Goal: Information Seeking & Learning: Compare options

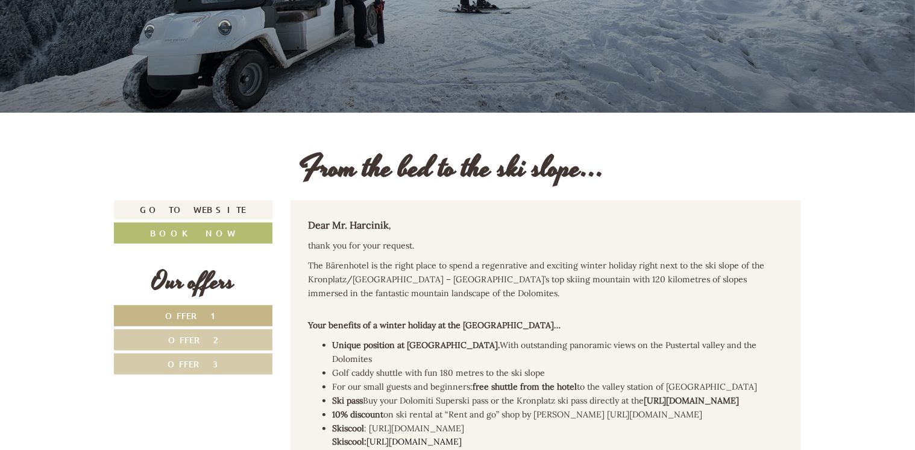
scroll to position [301, 0]
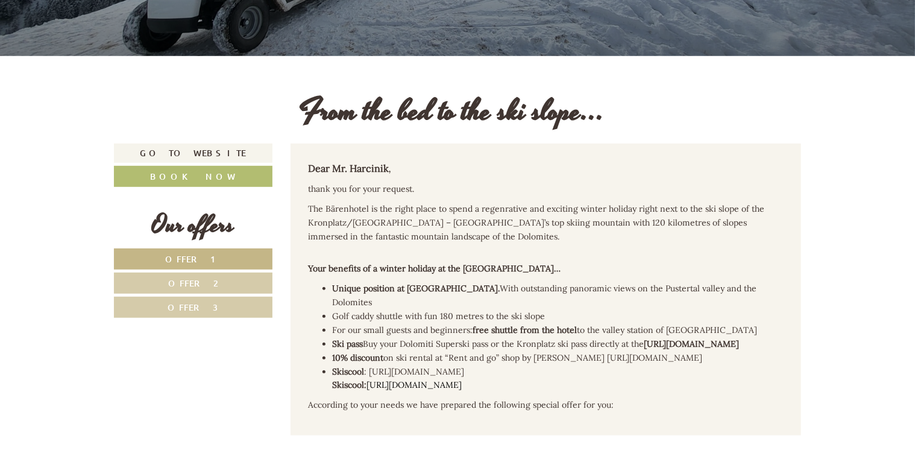
click at [207, 258] on span "Offer 1" at bounding box center [193, 258] width 56 height 11
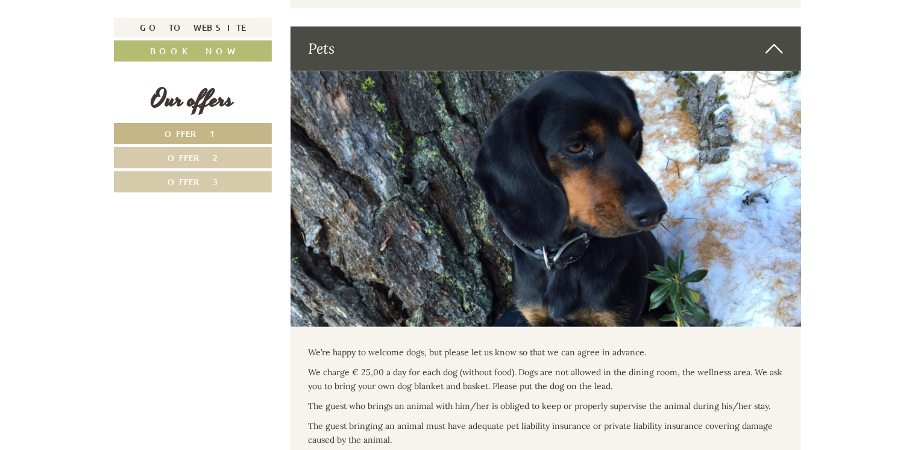
scroll to position [2682, 0]
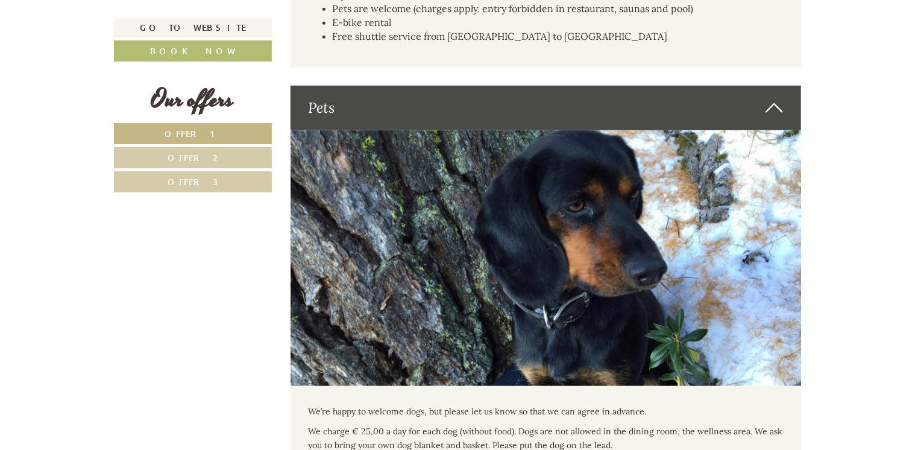
click at [236, 152] on link "Offer 2" at bounding box center [193, 157] width 158 height 21
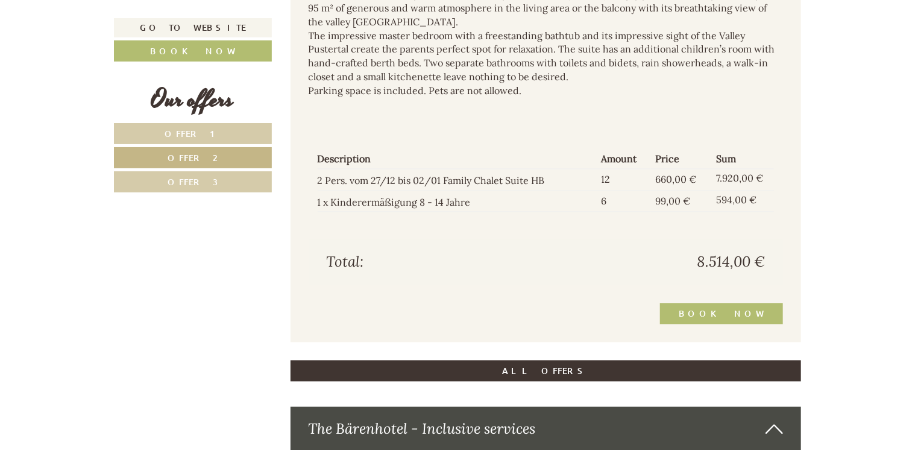
scroll to position [1115, 0]
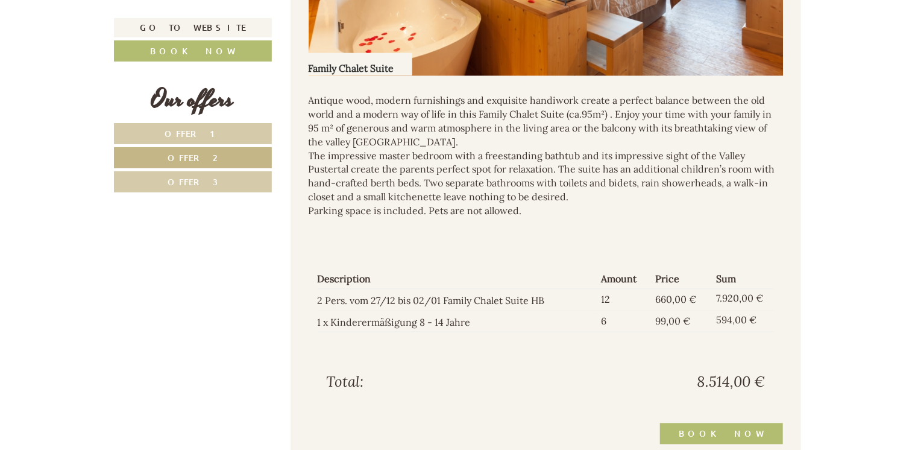
click at [241, 189] on link "Offer 3" at bounding box center [193, 181] width 158 height 21
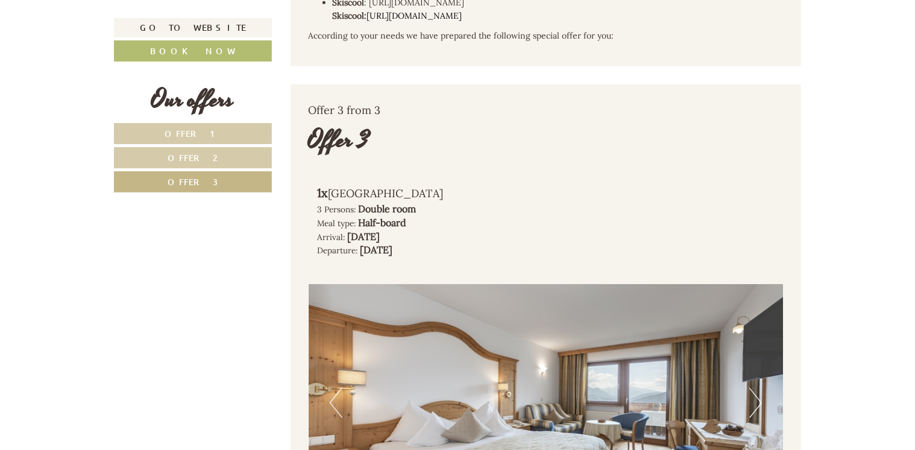
scroll to position [453, 0]
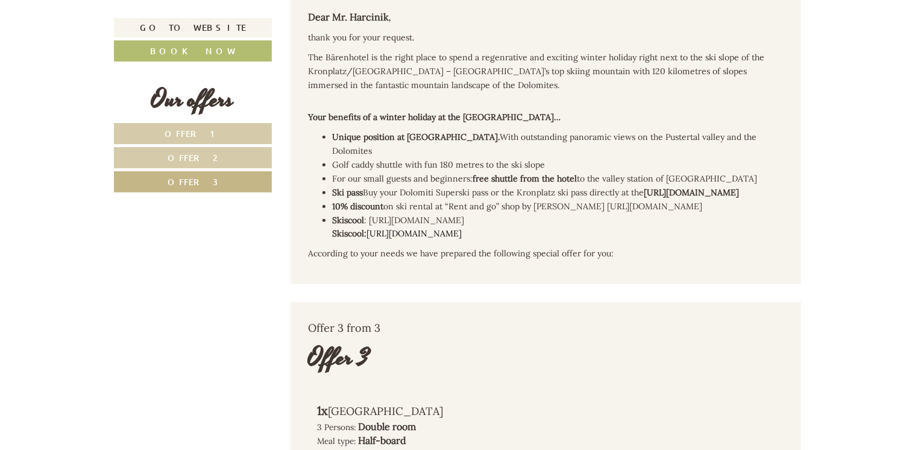
click at [215, 124] on link "Offer 1" at bounding box center [193, 133] width 158 height 21
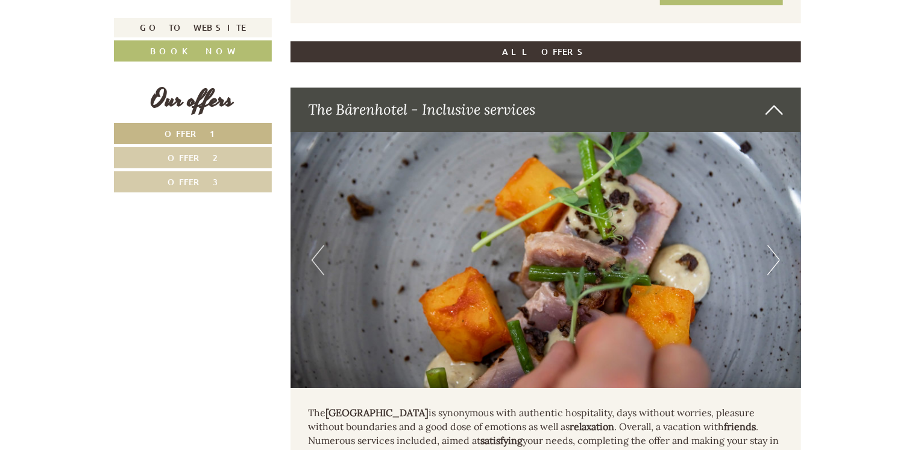
scroll to position [1597, 0]
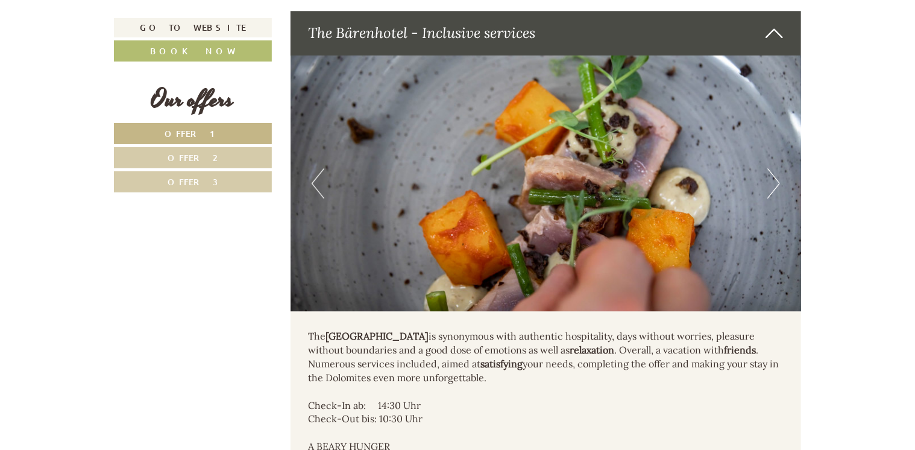
click at [200, 157] on span "Offer 2" at bounding box center [193, 157] width 50 height 11
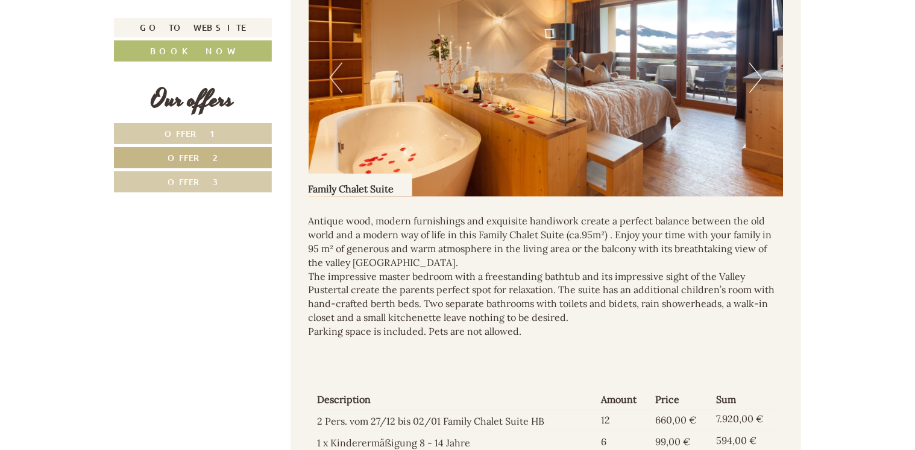
scroll to position [874, 0]
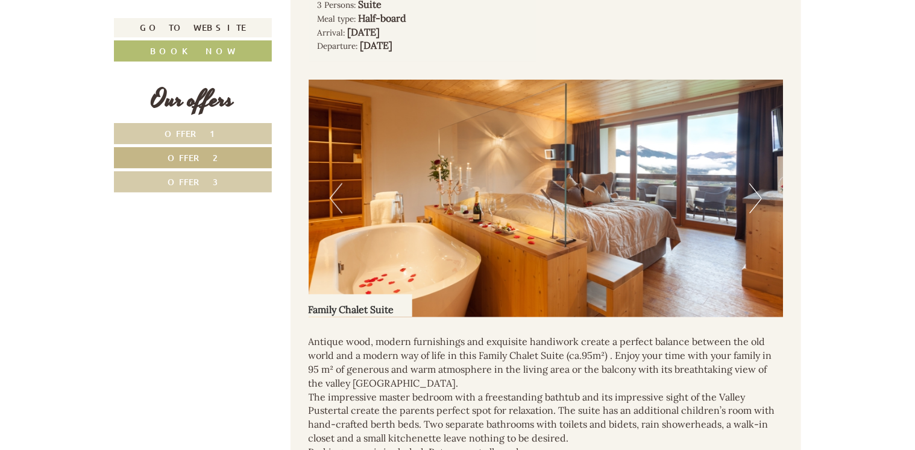
click at [756, 201] on button "Next" at bounding box center [755, 198] width 13 height 30
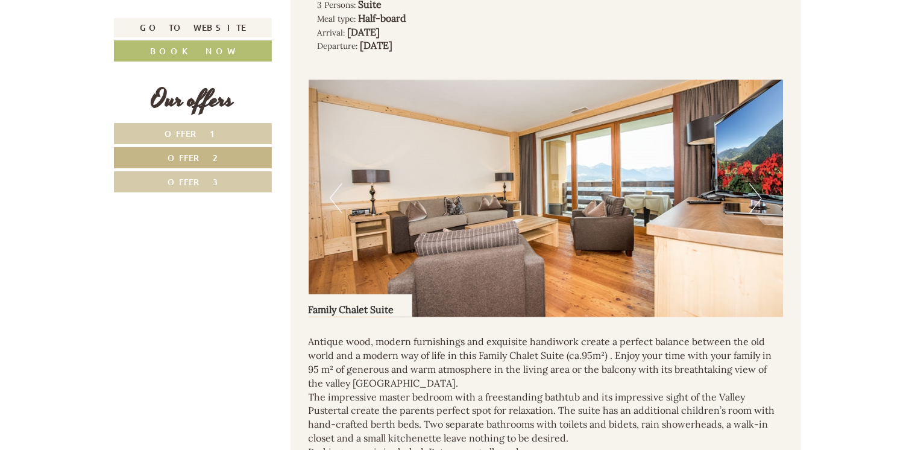
click at [756, 201] on button "Next" at bounding box center [755, 198] width 13 height 30
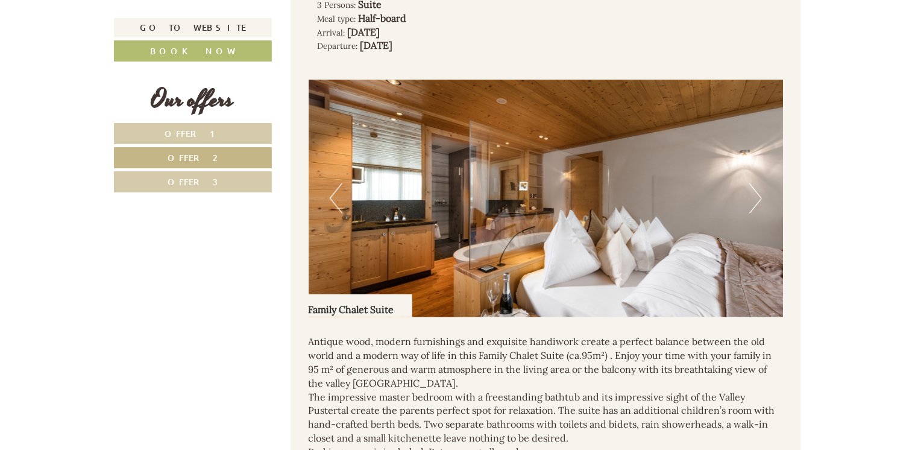
click at [756, 201] on button "Next" at bounding box center [755, 198] width 13 height 30
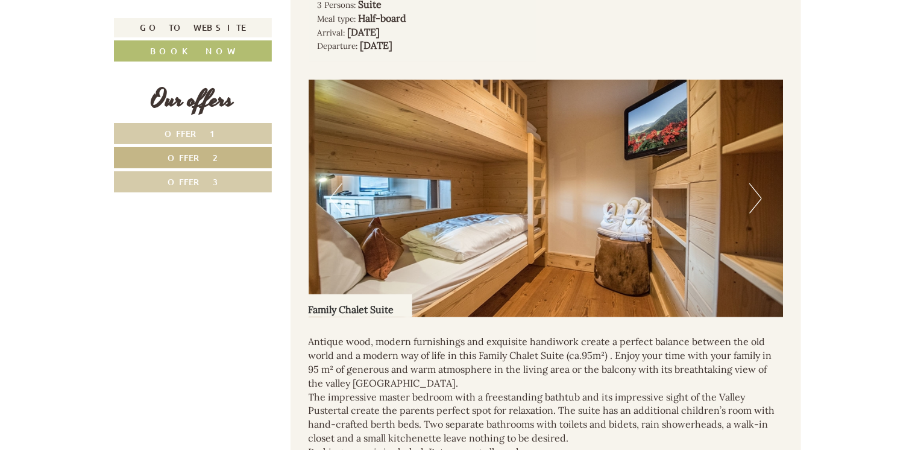
click at [756, 201] on button "Next" at bounding box center [755, 198] width 13 height 30
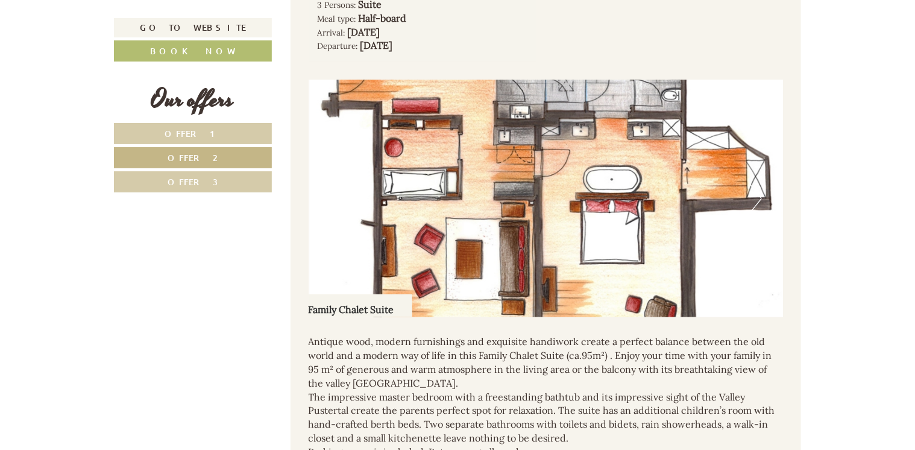
click at [756, 201] on button "Next" at bounding box center [755, 198] width 13 height 30
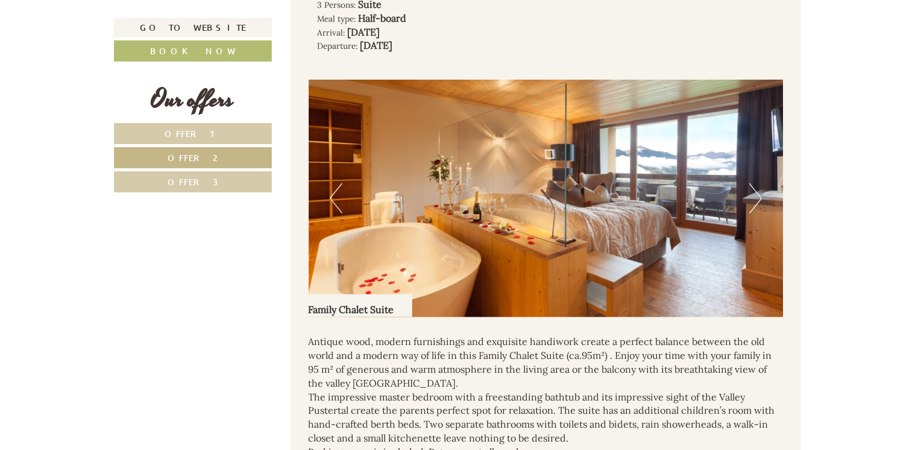
click at [346, 189] on img at bounding box center [546, 198] width 475 height 237
click at [340, 190] on button "Previous" at bounding box center [336, 198] width 13 height 30
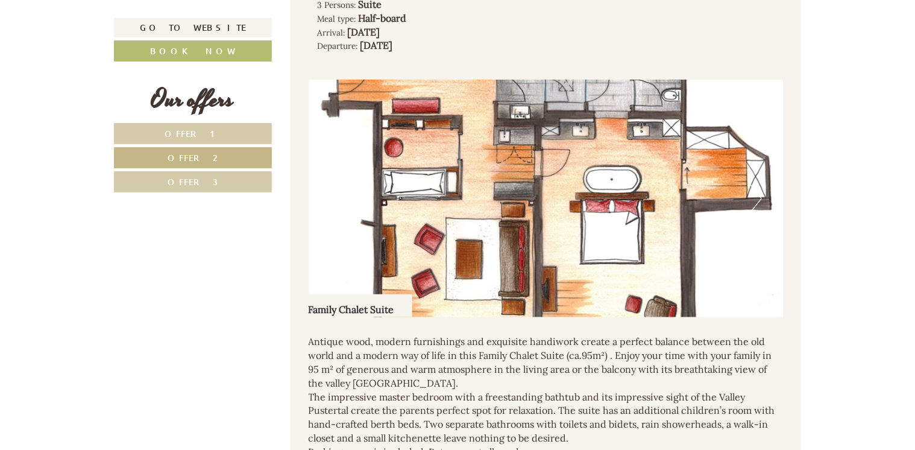
click at [756, 202] on button "Next" at bounding box center [755, 198] width 13 height 30
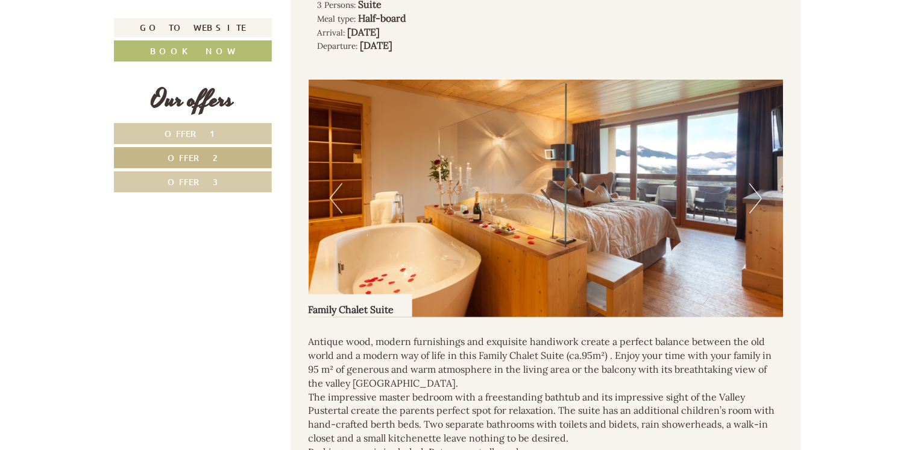
click at [756, 202] on button "Next" at bounding box center [755, 198] width 13 height 30
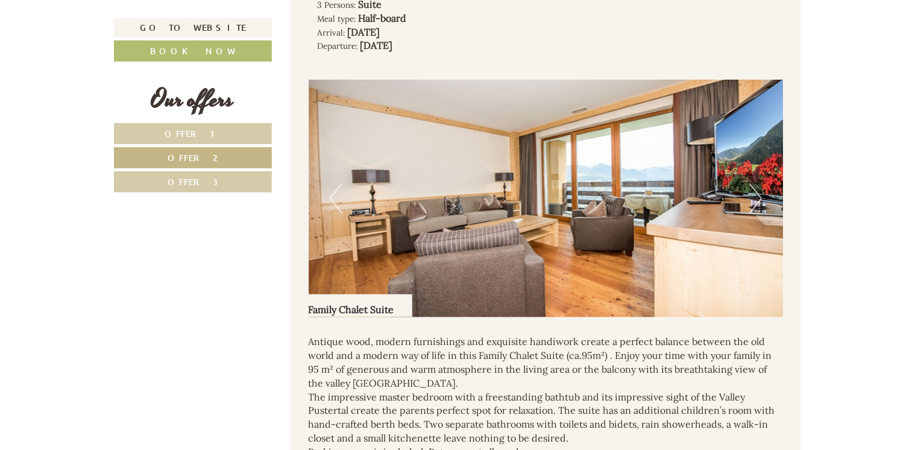
click at [756, 202] on button "Next" at bounding box center [755, 198] width 13 height 30
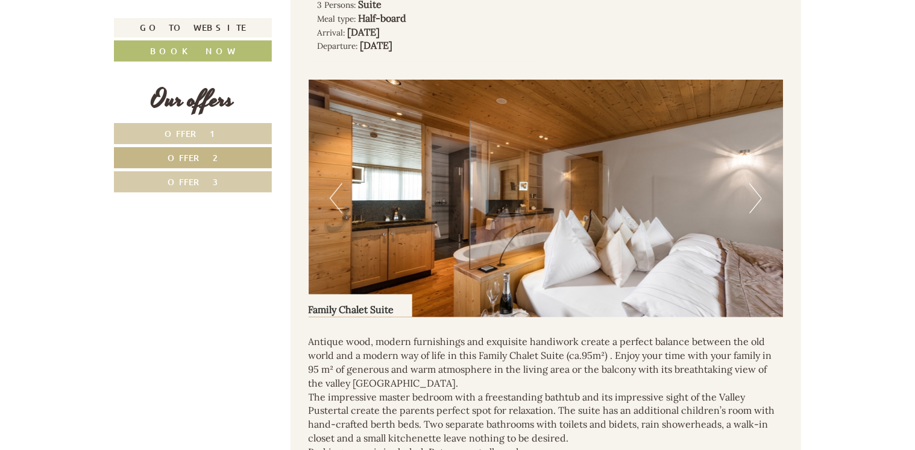
click at [756, 202] on button "Next" at bounding box center [755, 198] width 13 height 30
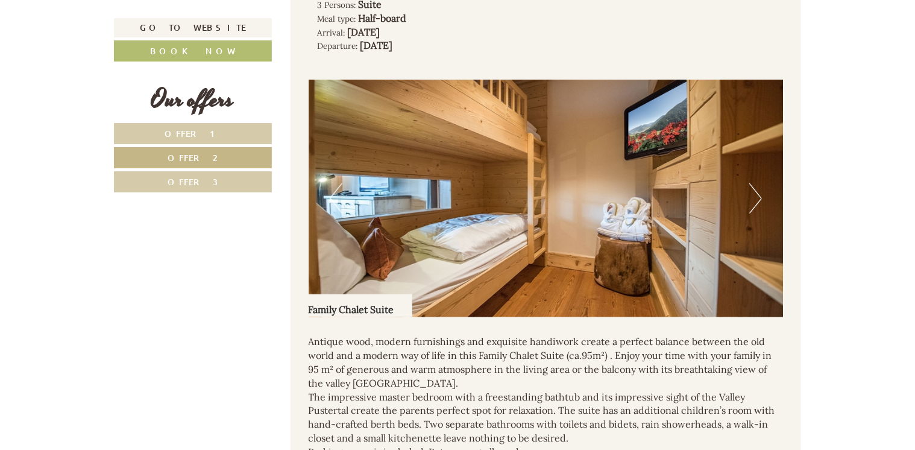
click at [756, 202] on button "Next" at bounding box center [755, 198] width 13 height 30
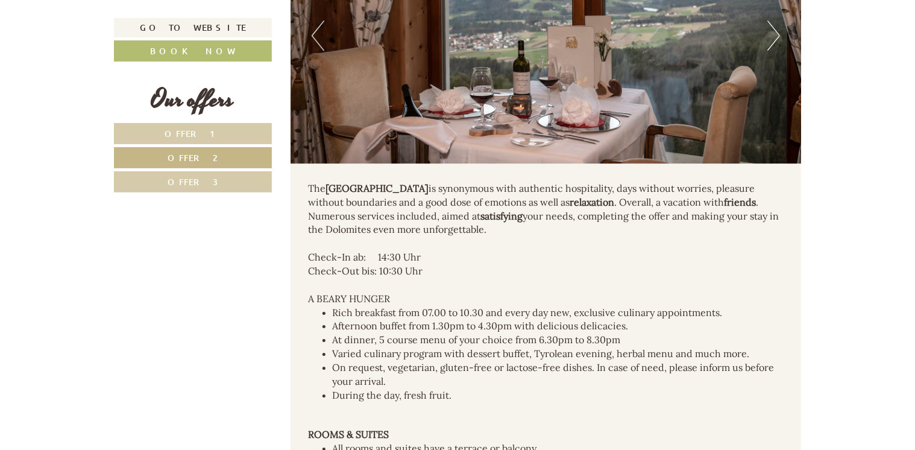
scroll to position [1642, 0]
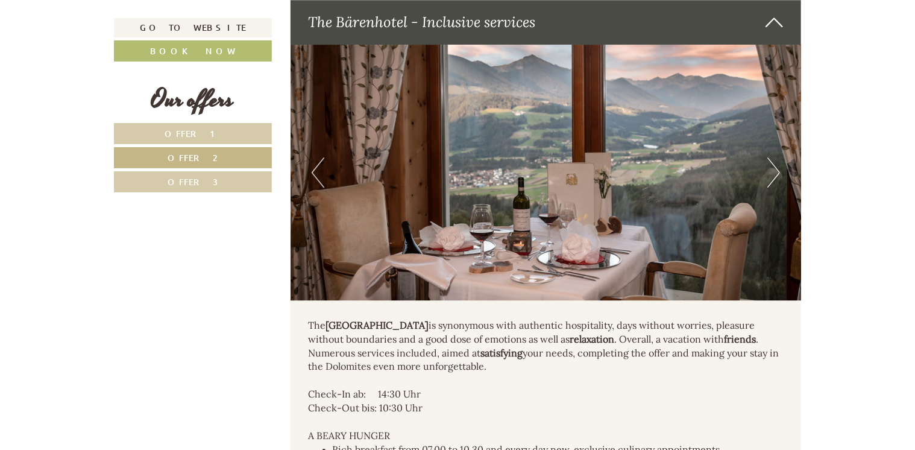
click at [777, 172] on button "Next" at bounding box center [773, 172] width 13 height 30
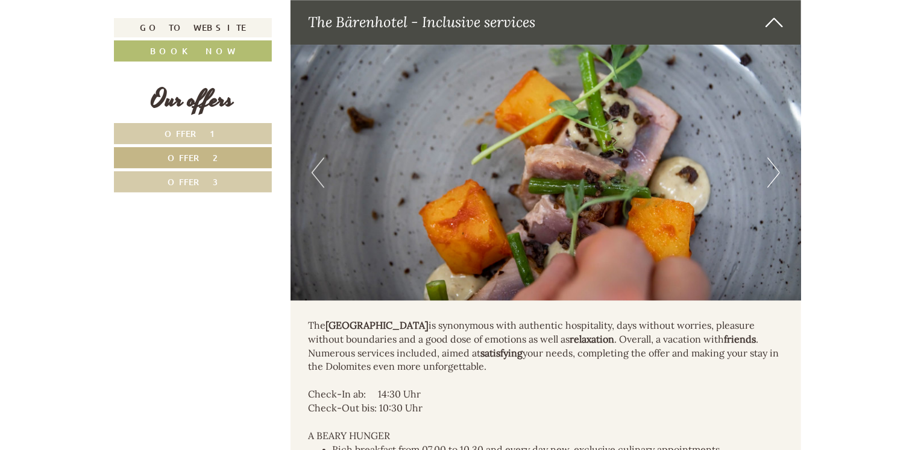
click at [777, 172] on button "Next" at bounding box center [773, 172] width 13 height 30
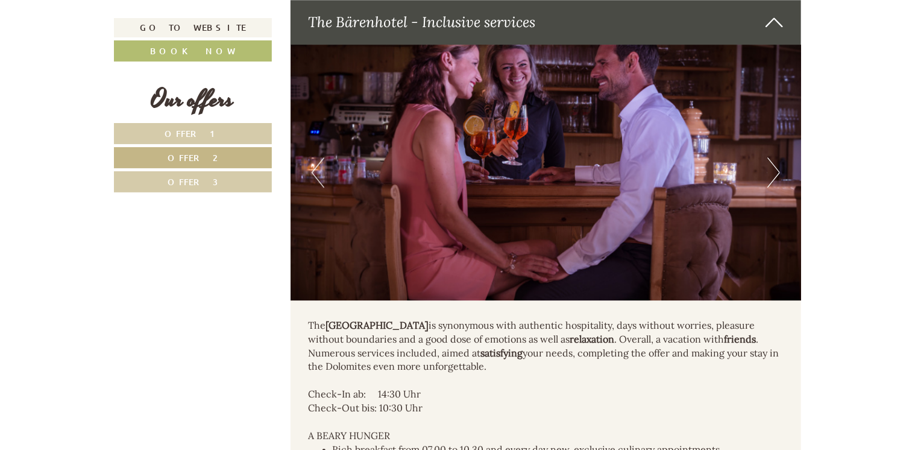
click at [777, 172] on button "Next" at bounding box center [773, 172] width 13 height 30
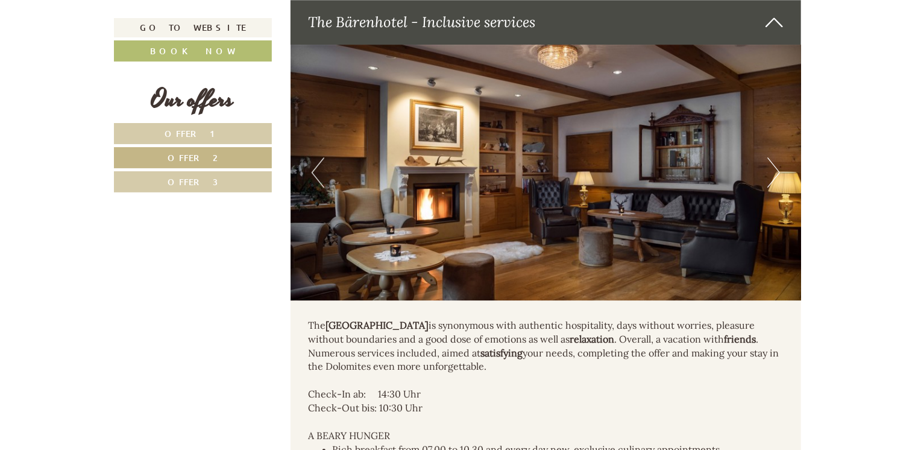
click at [777, 172] on button "Next" at bounding box center [773, 172] width 13 height 30
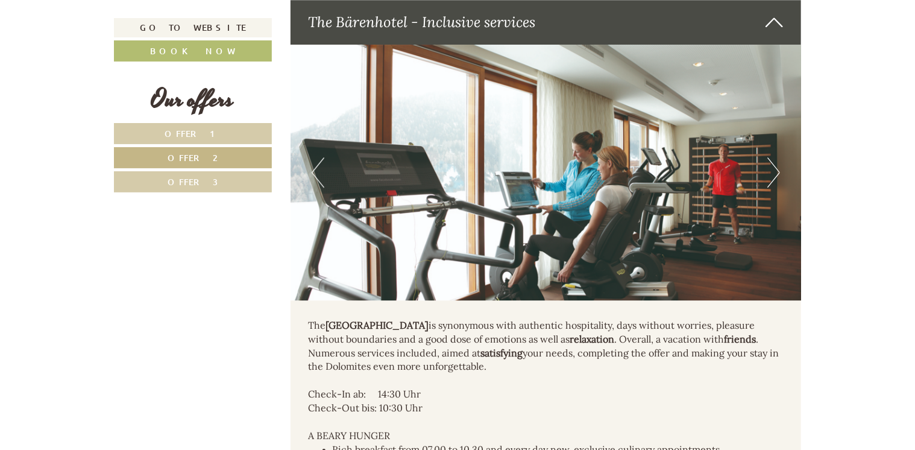
click at [777, 172] on button "Next" at bounding box center [773, 172] width 13 height 30
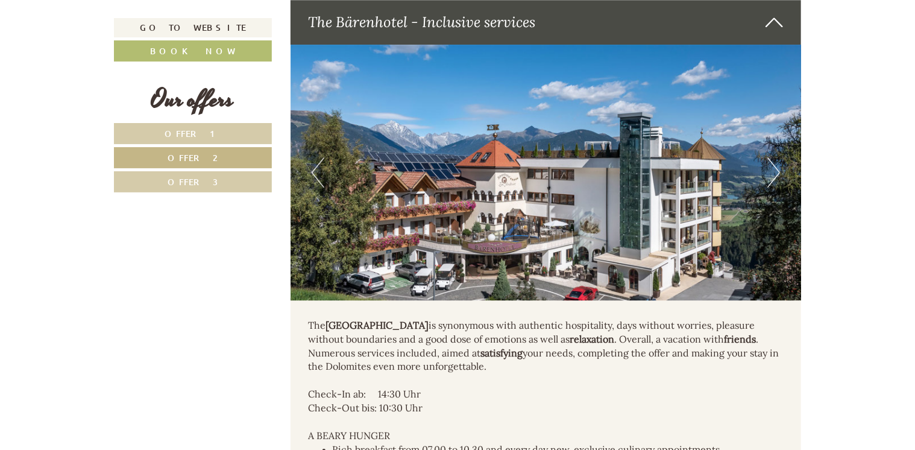
click at [777, 172] on button "Next" at bounding box center [773, 172] width 13 height 30
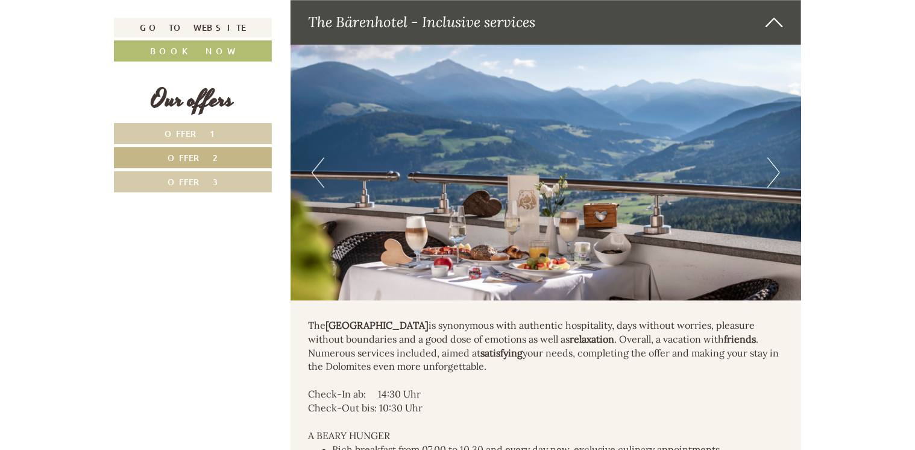
click at [777, 172] on button "Next" at bounding box center [773, 172] width 13 height 30
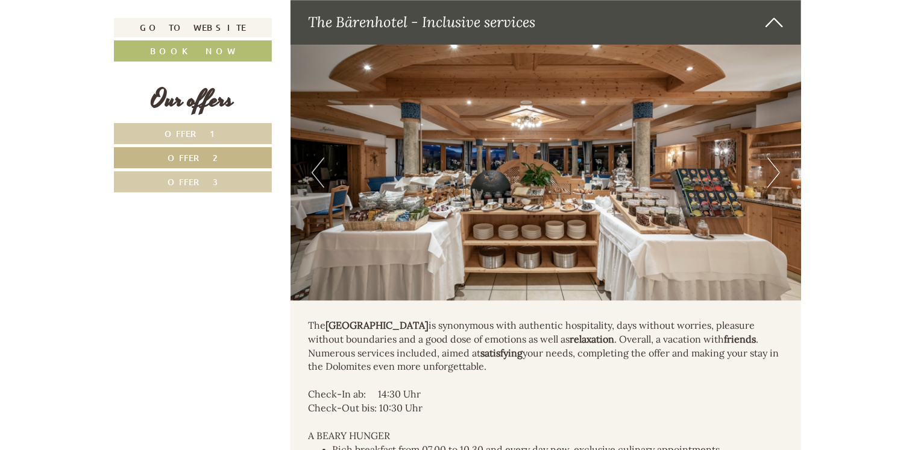
click at [777, 172] on button "Next" at bounding box center [773, 172] width 13 height 30
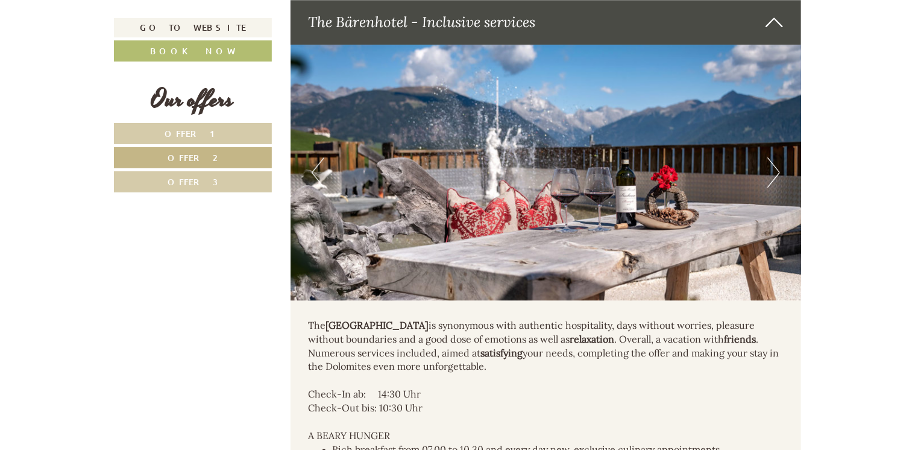
click at [777, 172] on button "Next" at bounding box center [773, 172] width 13 height 30
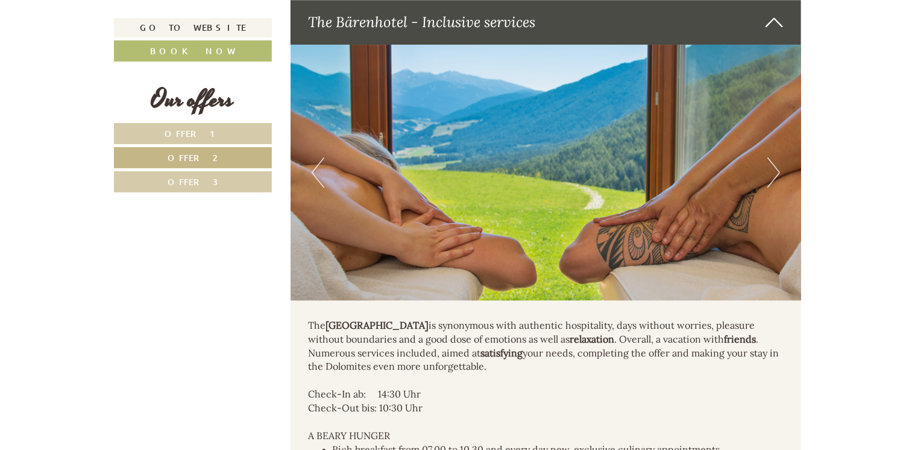
click at [777, 172] on button "Next" at bounding box center [773, 172] width 13 height 30
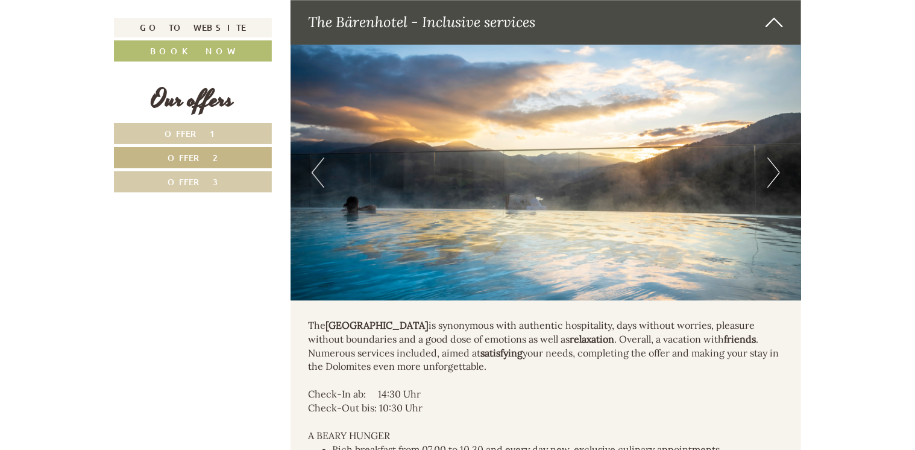
click at [777, 172] on button "Next" at bounding box center [773, 172] width 13 height 30
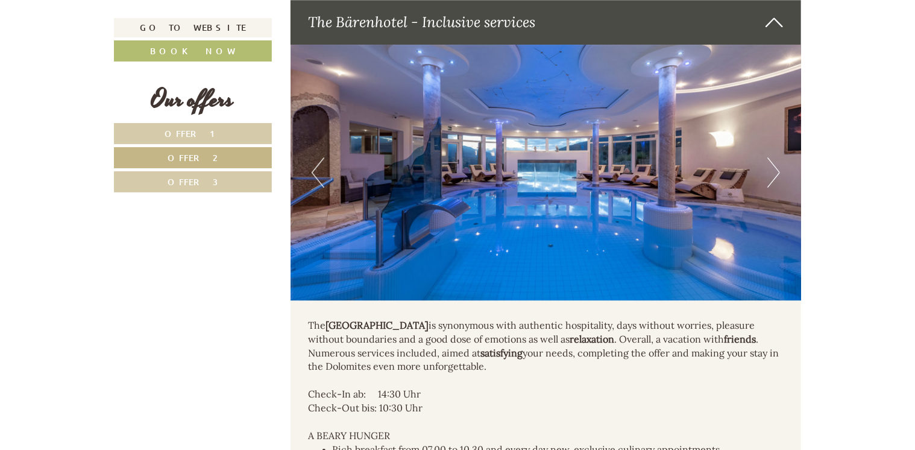
click at [777, 172] on button "Next" at bounding box center [773, 172] width 13 height 30
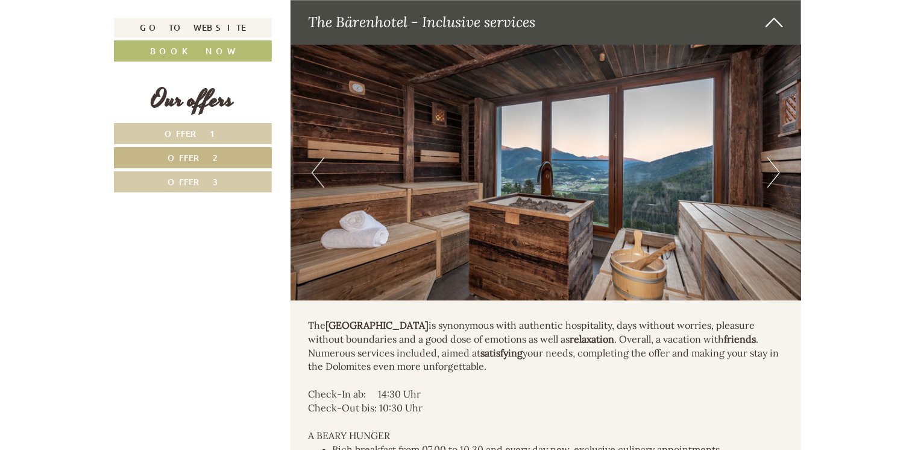
click at [777, 172] on button "Next" at bounding box center [773, 172] width 13 height 30
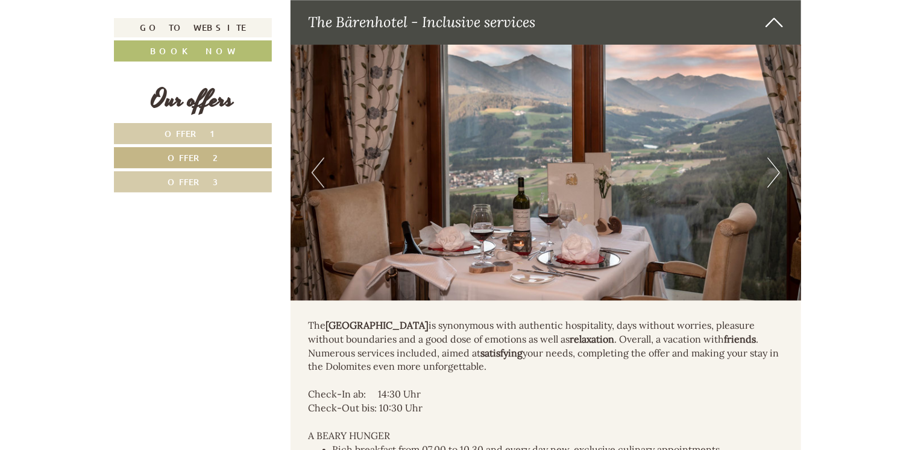
click at [777, 172] on button "Next" at bounding box center [773, 172] width 13 height 30
click at [776, 173] on button "Next" at bounding box center [773, 172] width 13 height 30
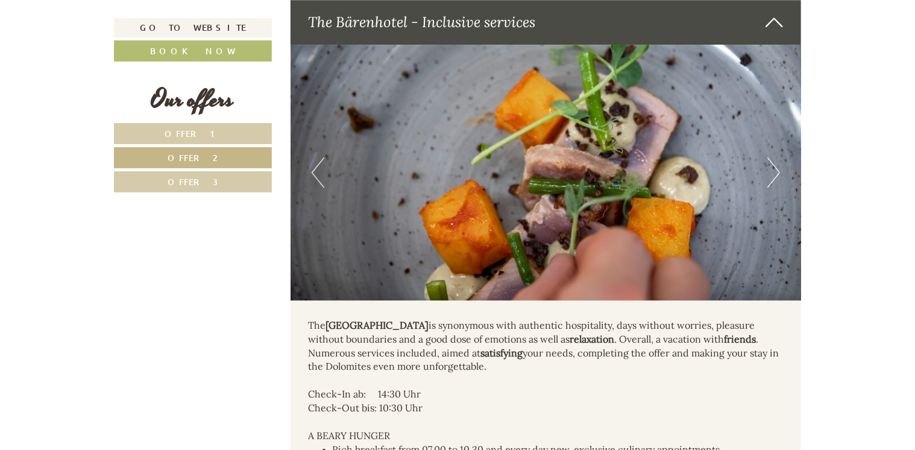
click at [776, 173] on button "Next" at bounding box center [773, 172] width 13 height 30
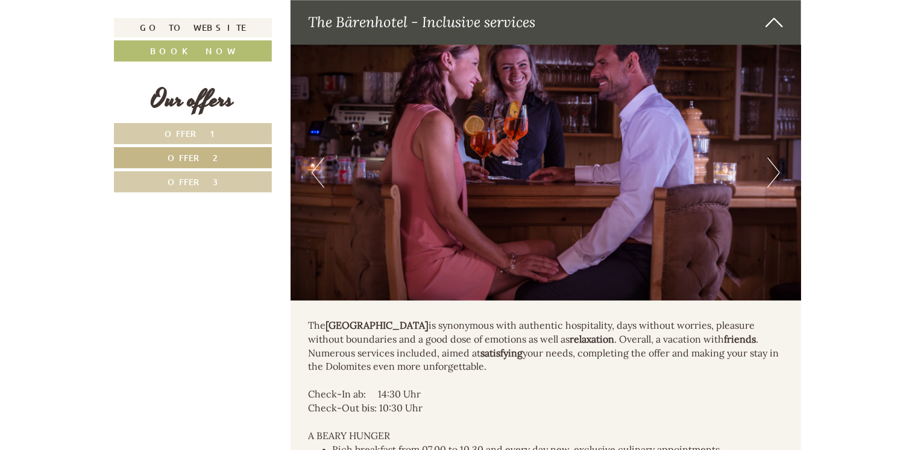
click at [776, 173] on button "Next" at bounding box center [773, 172] width 13 height 30
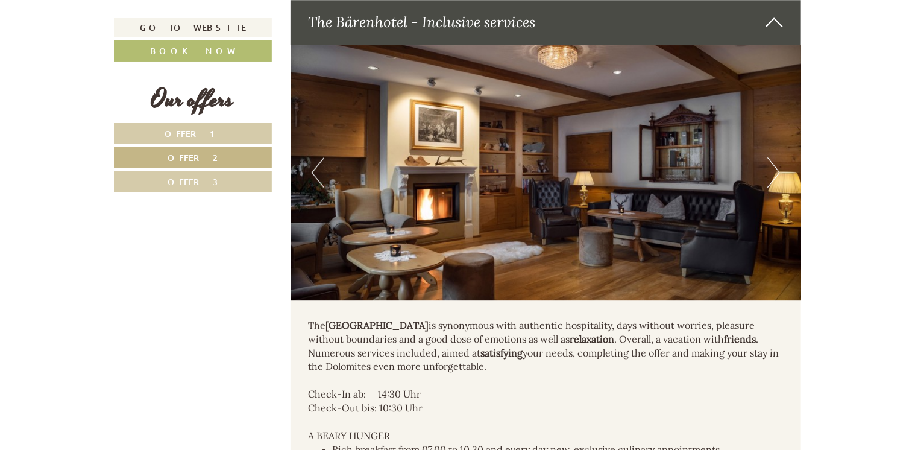
click at [776, 173] on button "Next" at bounding box center [773, 172] width 13 height 30
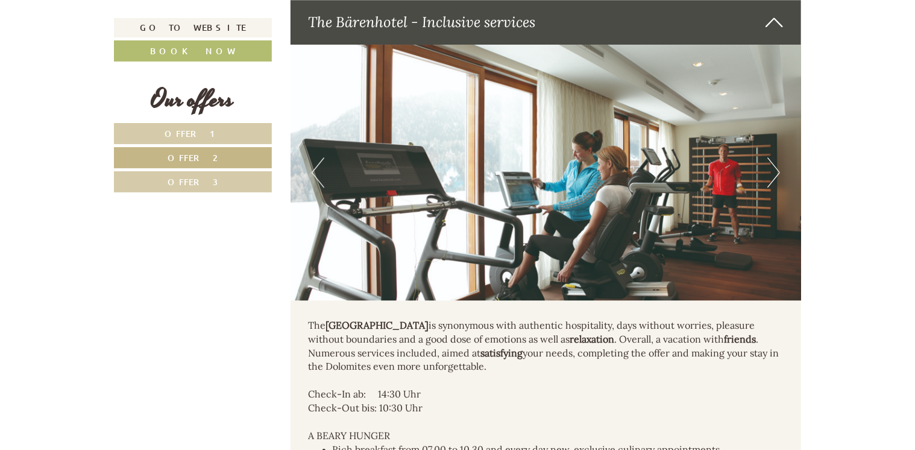
click at [776, 173] on button "Next" at bounding box center [773, 172] width 13 height 30
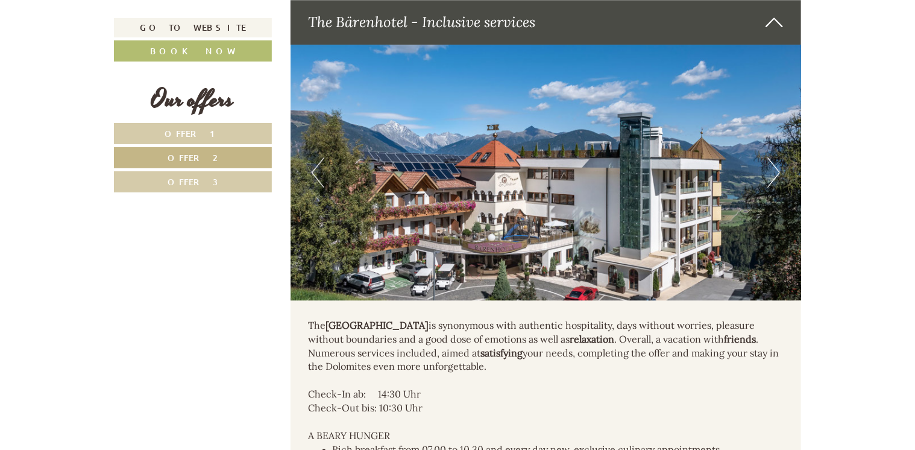
click at [776, 173] on button "Next" at bounding box center [773, 172] width 13 height 30
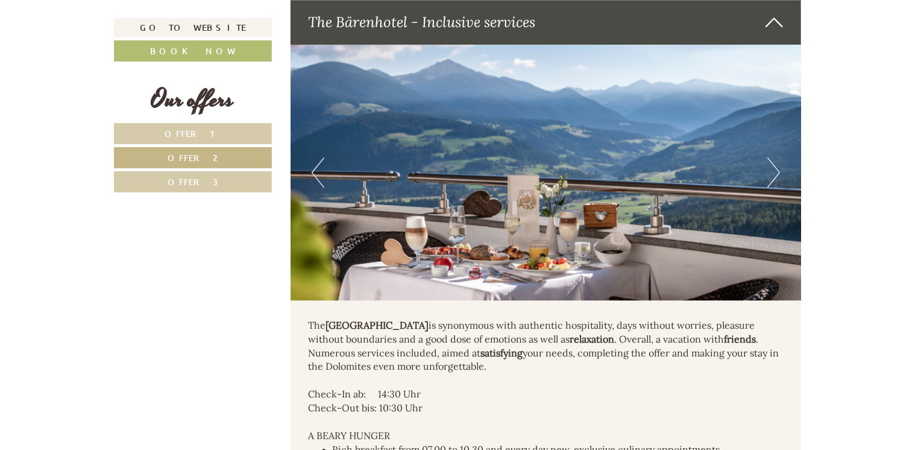
click at [776, 173] on button "Next" at bounding box center [773, 172] width 13 height 30
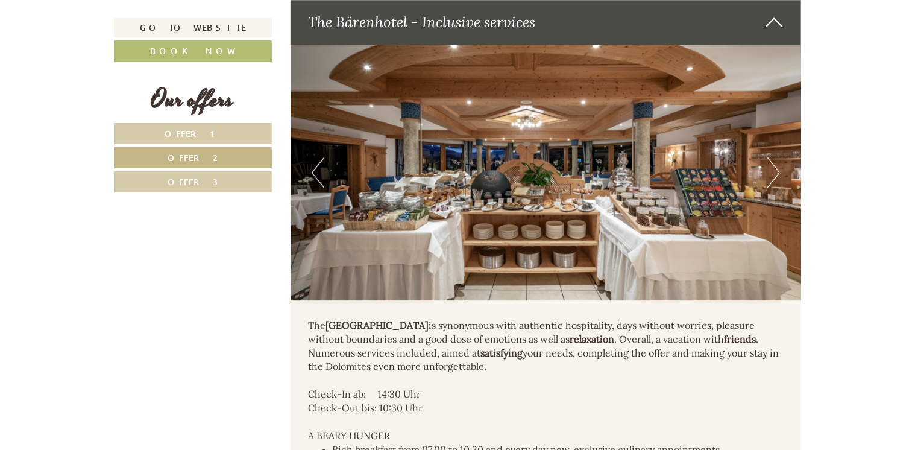
click at [776, 173] on button "Next" at bounding box center [773, 172] width 13 height 30
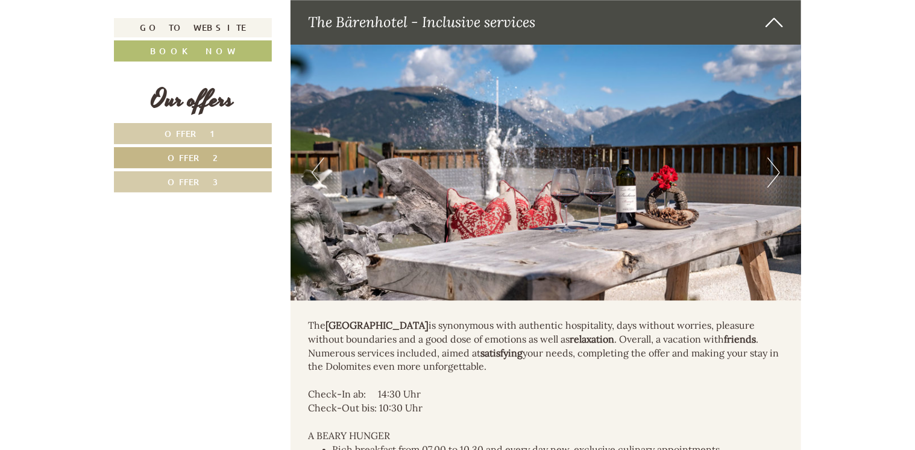
click at [776, 173] on button "Next" at bounding box center [773, 172] width 13 height 30
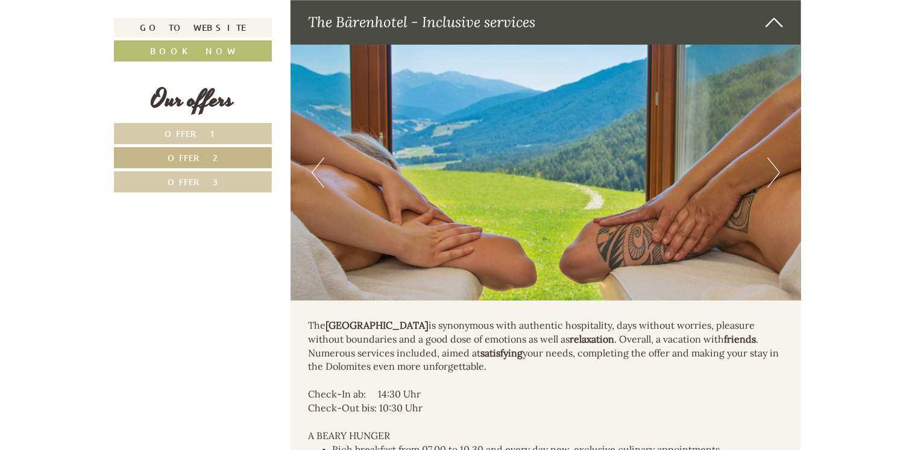
click at [776, 173] on button "Next" at bounding box center [773, 172] width 13 height 30
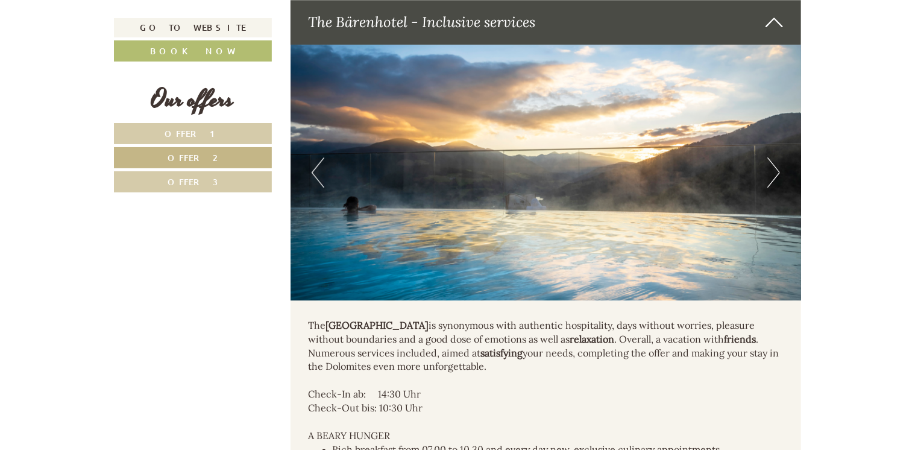
click at [776, 173] on button "Next" at bounding box center [773, 172] width 13 height 30
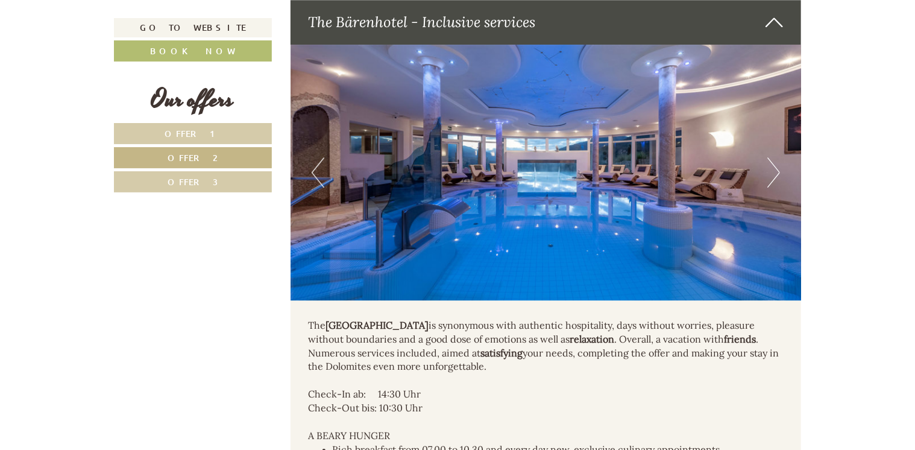
click at [776, 173] on button "Next" at bounding box center [773, 172] width 13 height 30
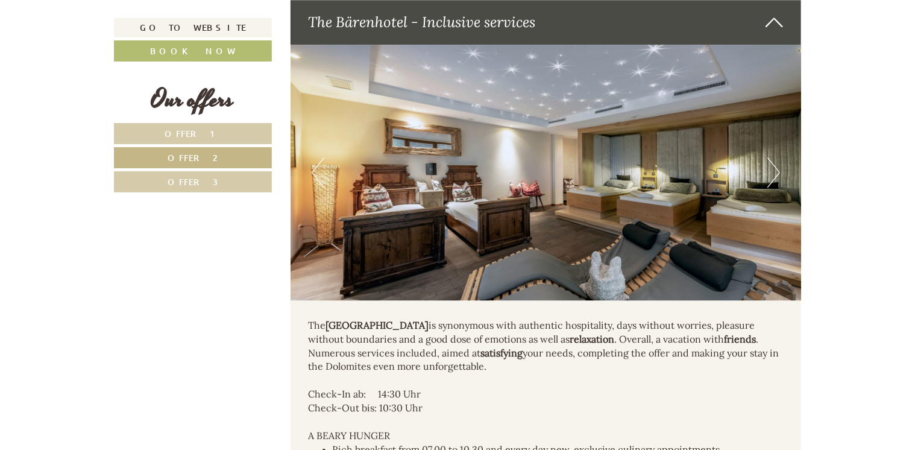
click at [774, 174] on button "Next" at bounding box center [773, 172] width 13 height 30
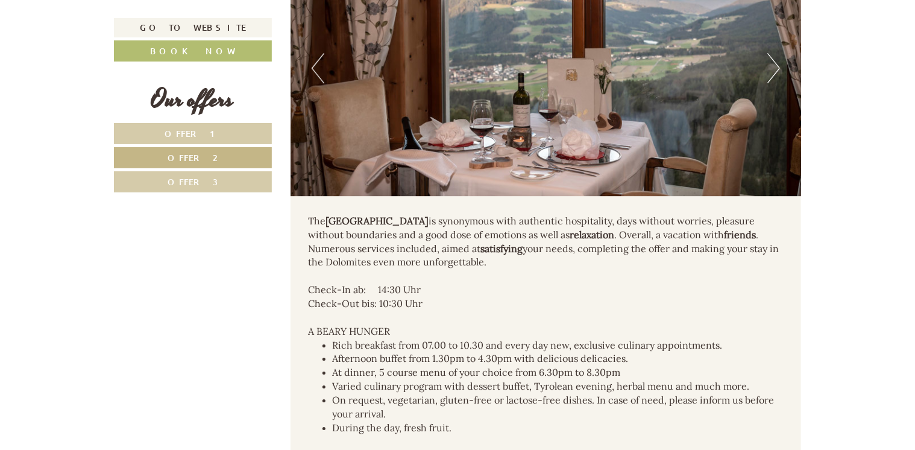
scroll to position [1883, 0]
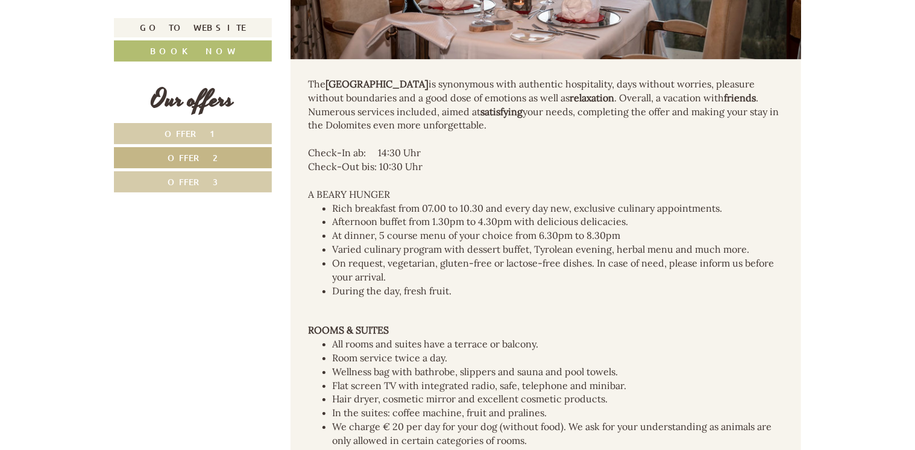
click at [243, 125] on link "Offer 1" at bounding box center [193, 133] width 158 height 21
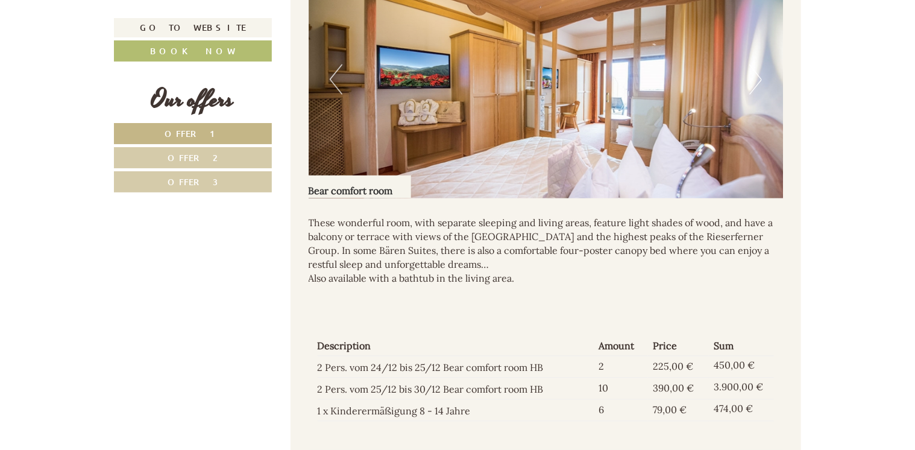
scroll to position [995, 0]
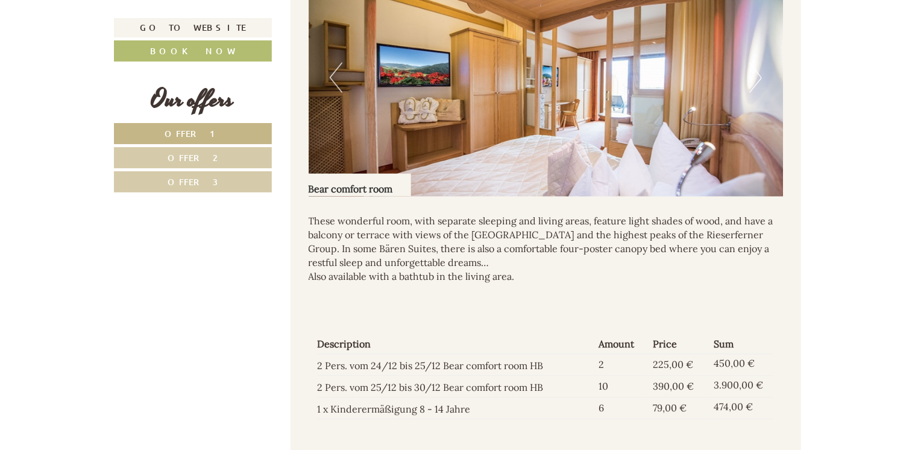
click at [238, 190] on link "Offer 3" at bounding box center [193, 181] width 158 height 21
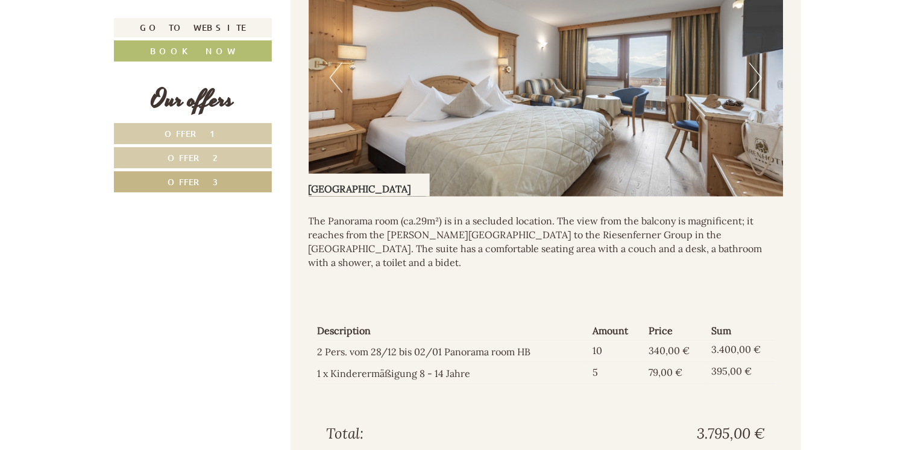
click at [234, 124] on link "Offer 1" at bounding box center [193, 133] width 158 height 21
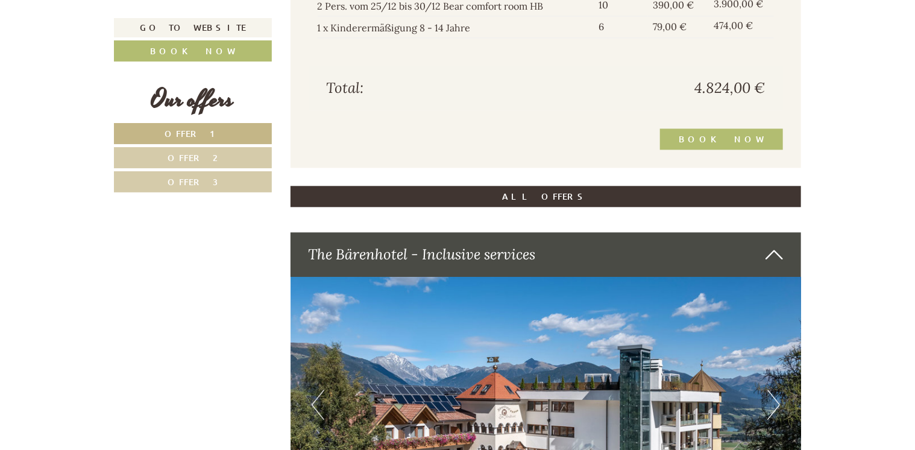
scroll to position [1537, 0]
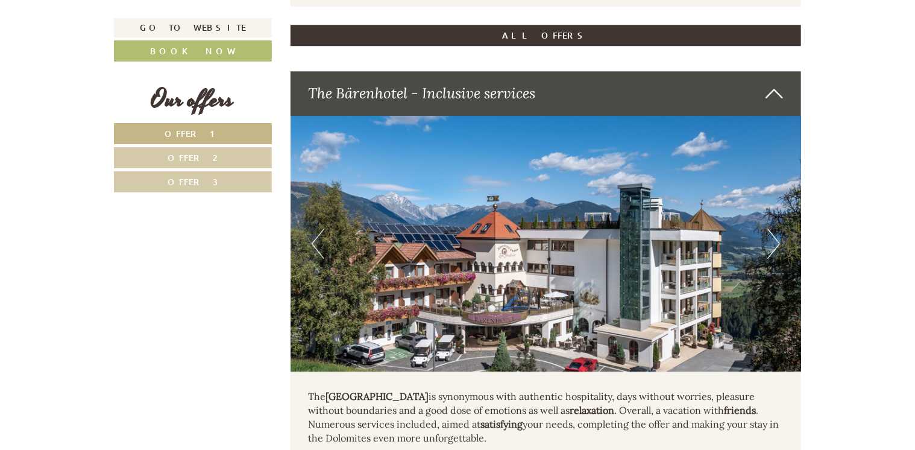
click at [225, 175] on link "Offer 3" at bounding box center [193, 181] width 158 height 21
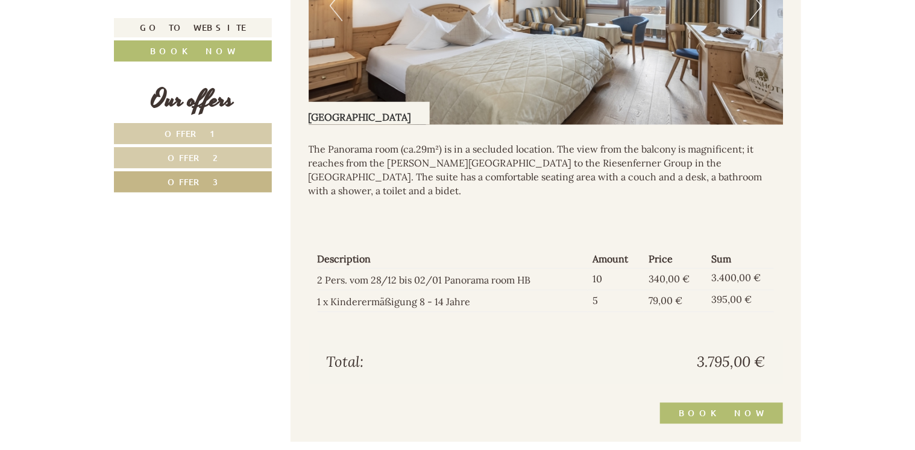
scroll to position [1115, 0]
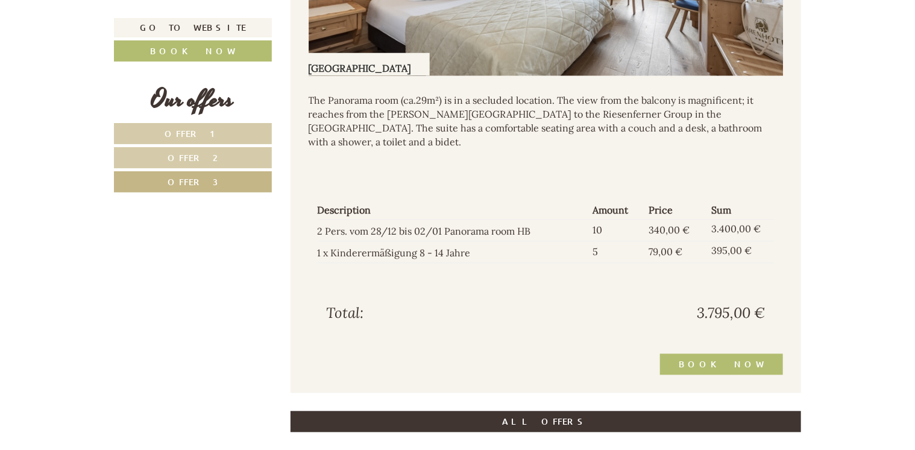
click at [245, 157] on link "Offer 2" at bounding box center [193, 157] width 158 height 21
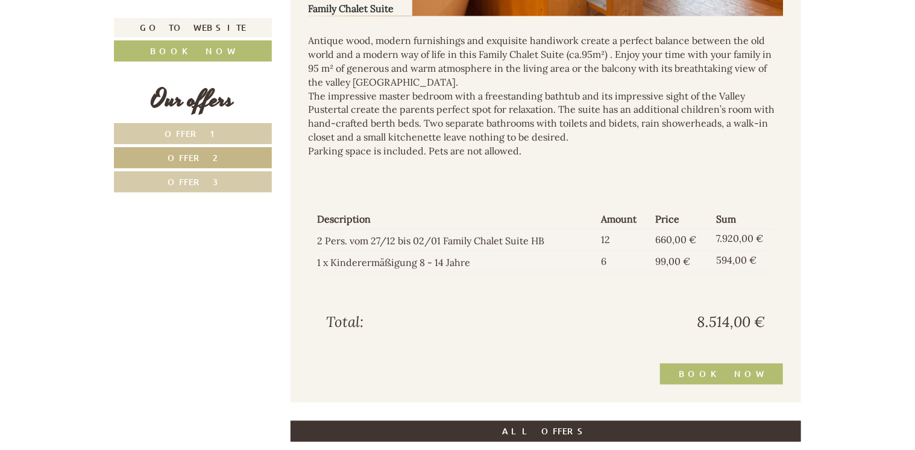
scroll to position [1417, 0]
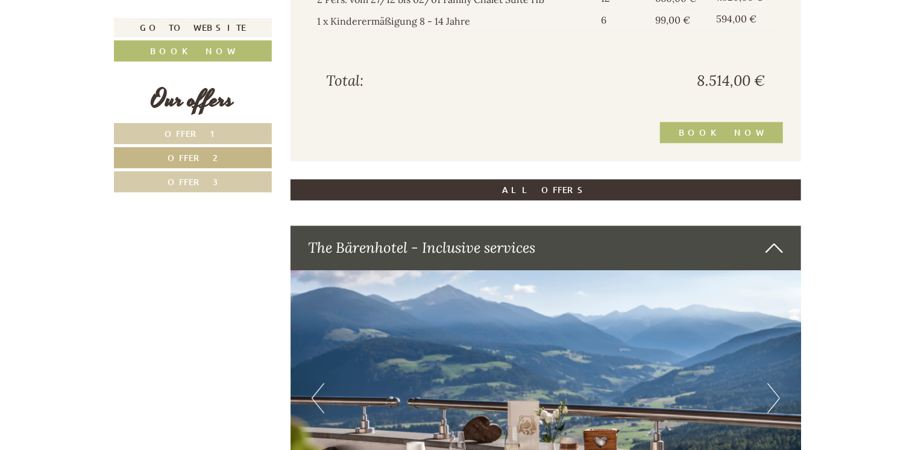
click at [601, 180] on link "ALL OFFERS" at bounding box center [545, 189] width 511 height 21
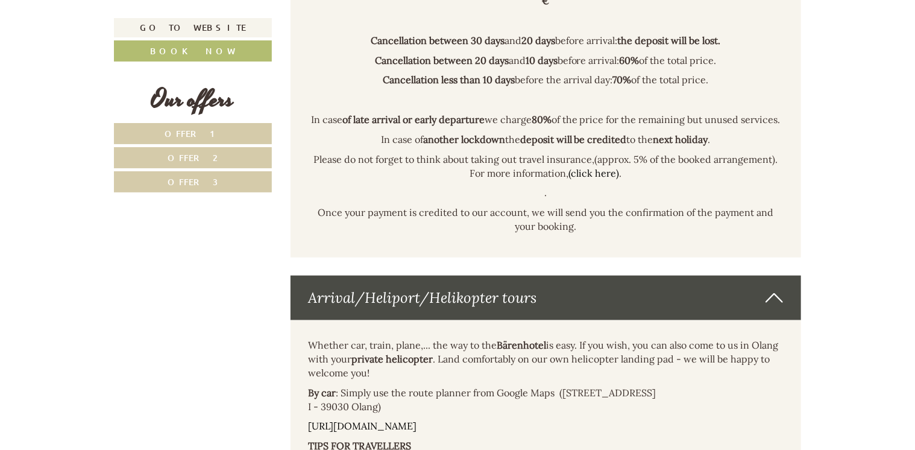
scroll to position [7059, 0]
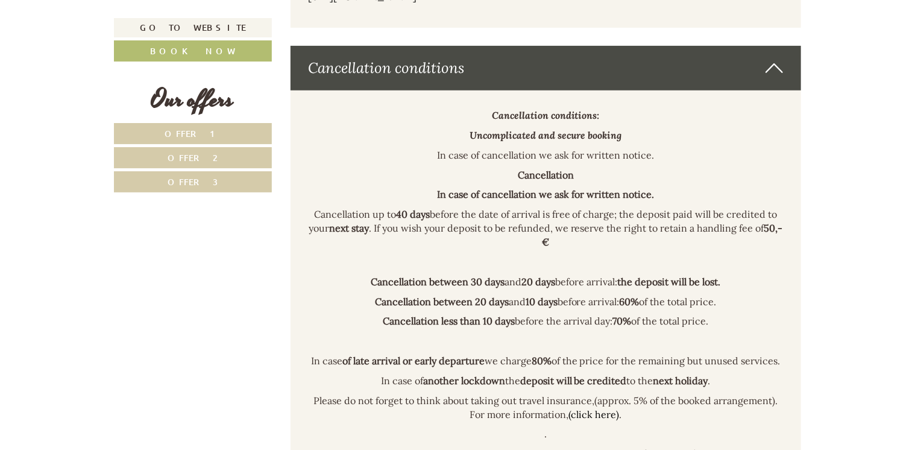
click at [223, 123] on link "Offer 1" at bounding box center [193, 133] width 158 height 21
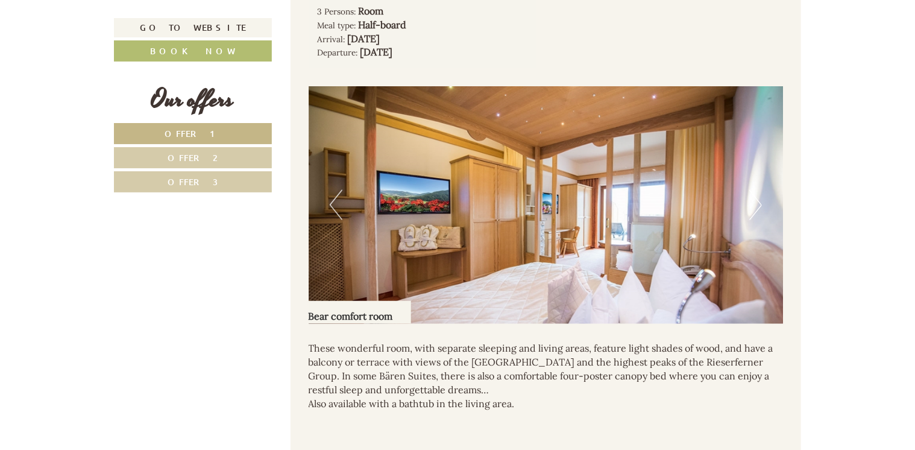
scroll to position [995, 0]
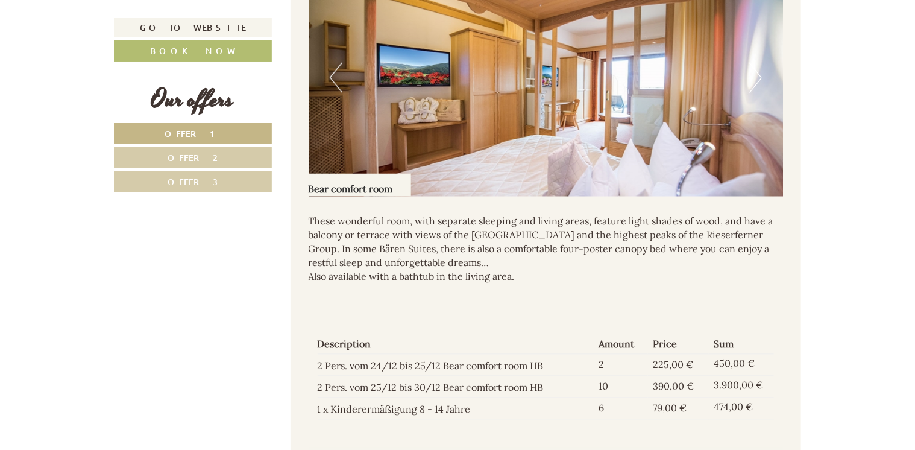
click at [261, 153] on link "Offer 2" at bounding box center [193, 157] width 158 height 21
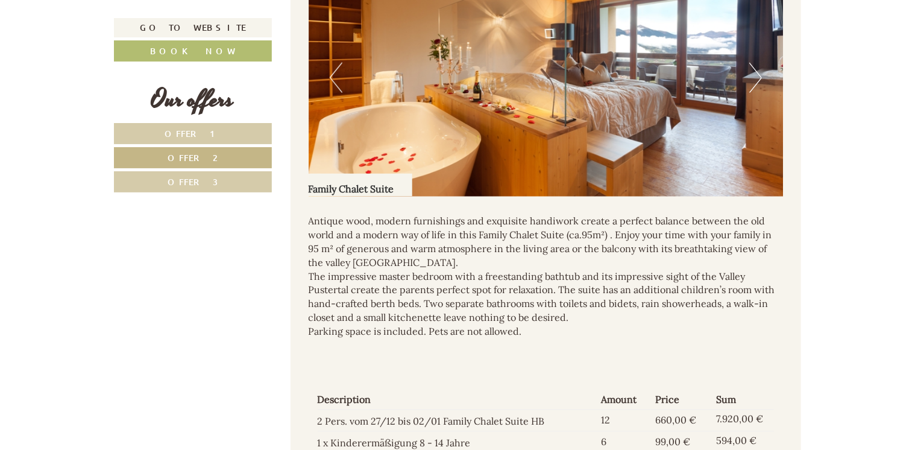
scroll to position [754, 0]
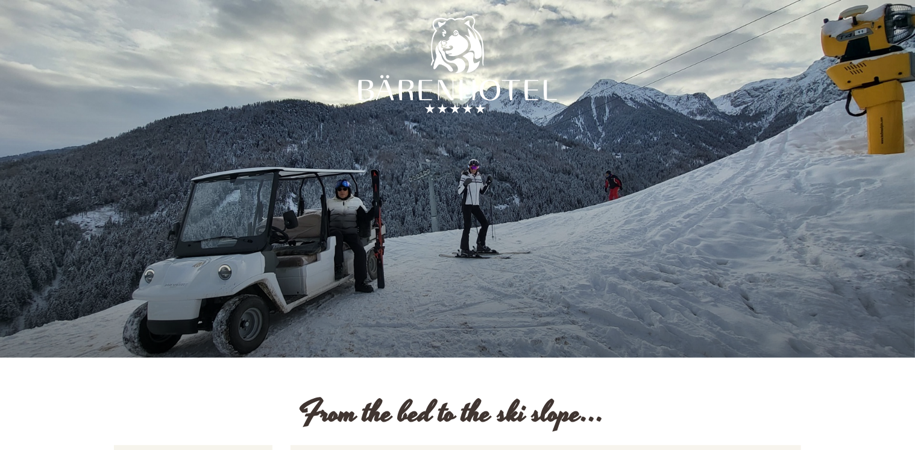
scroll to position [241, 0]
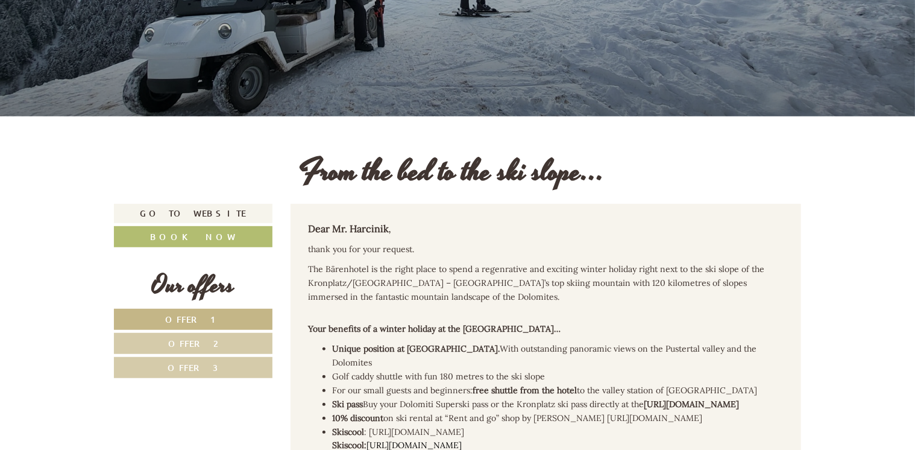
click at [257, 317] on link "Offer 1" at bounding box center [193, 319] width 158 height 21
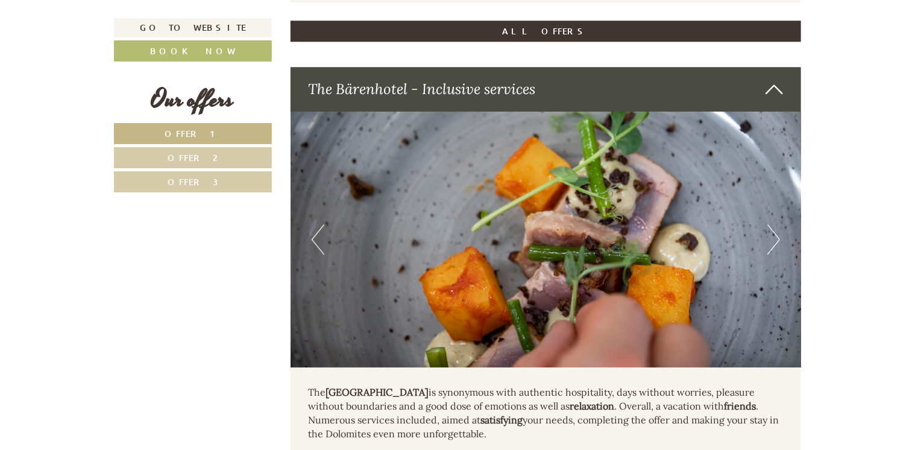
scroll to position [1658, 0]
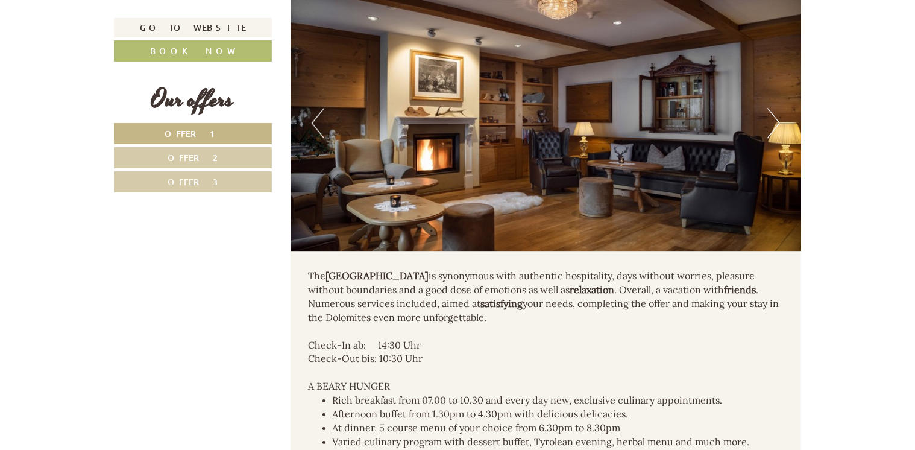
click at [224, 151] on link "Offer 2" at bounding box center [193, 157] width 158 height 21
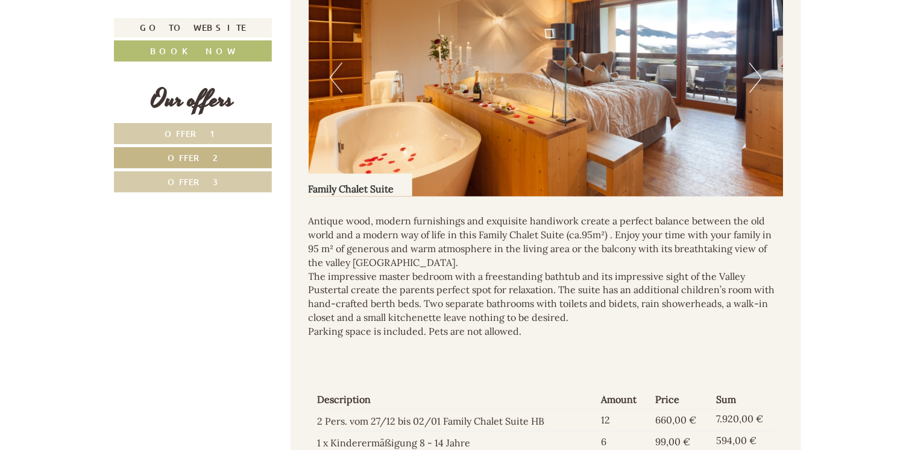
scroll to position [814, 0]
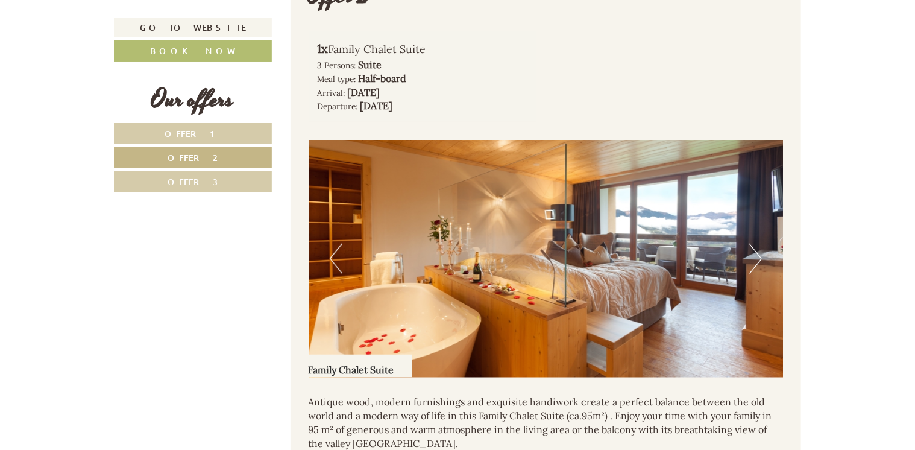
click at [762, 258] on img at bounding box center [546, 258] width 475 height 237
click at [759, 257] on button "Next" at bounding box center [755, 258] width 13 height 30
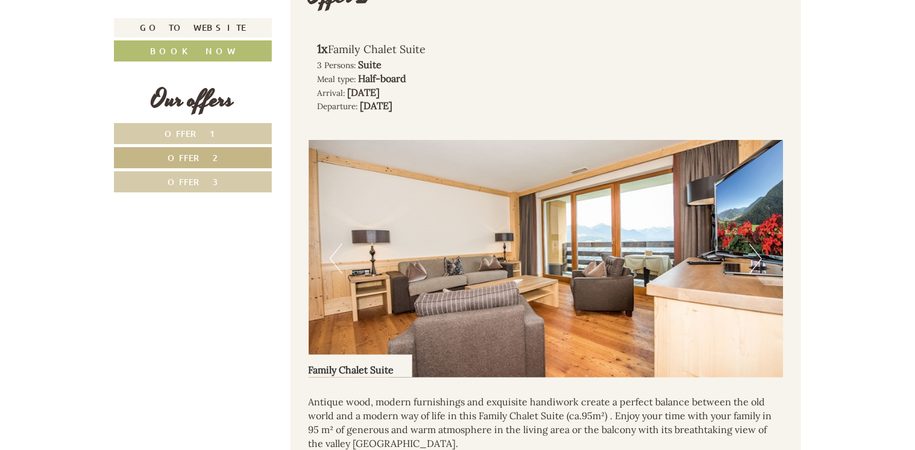
click at [759, 257] on button "Next" at bounding box center [755, 258] width 13 height 30
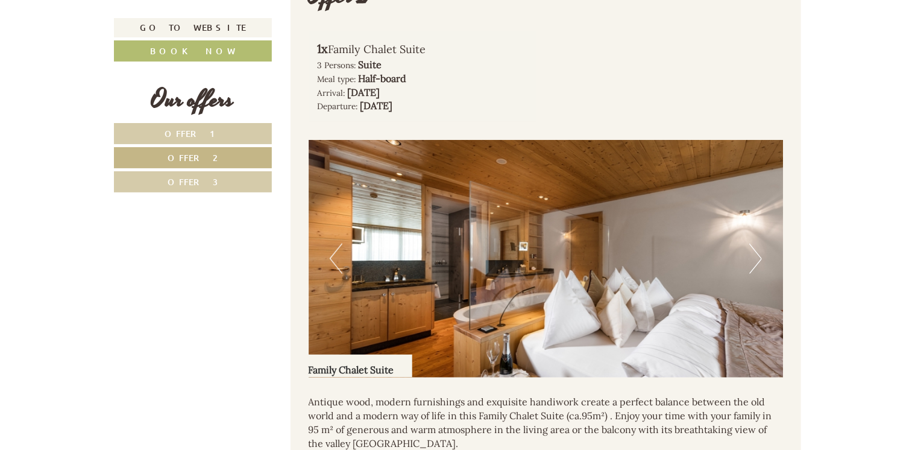
click at [330, 245] on button "Previous" at bounding box center [336, 258] width 13 height 30
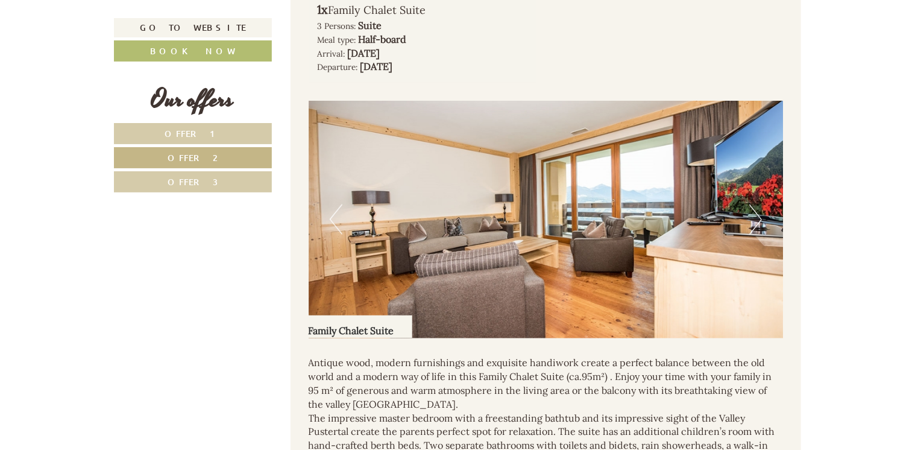
scroll to position [874, 0]
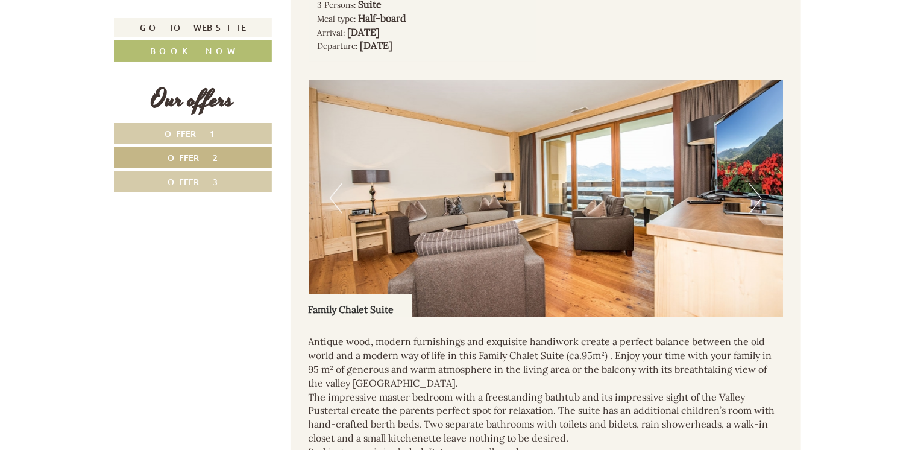
click at [755, 205] on button "Next" at bounding box center [755, 198] width 13 height 30
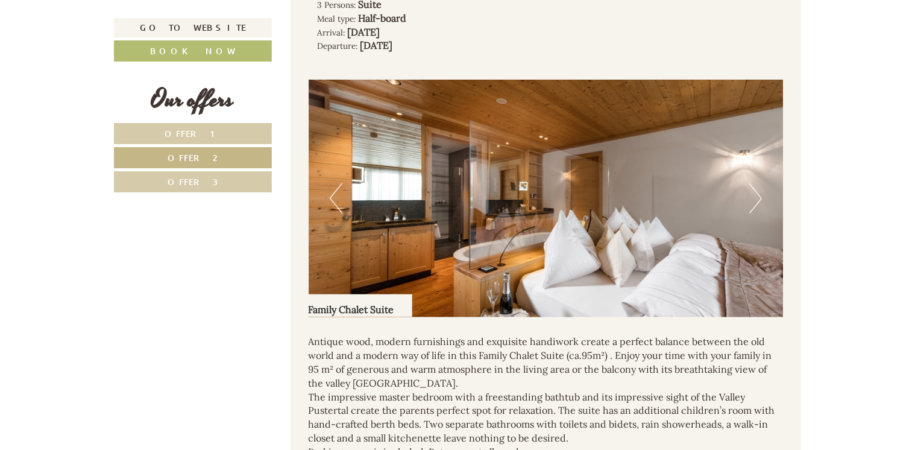
click at [755, 205] on button "Next" at bounding box center [755, 198] width 13 height 30
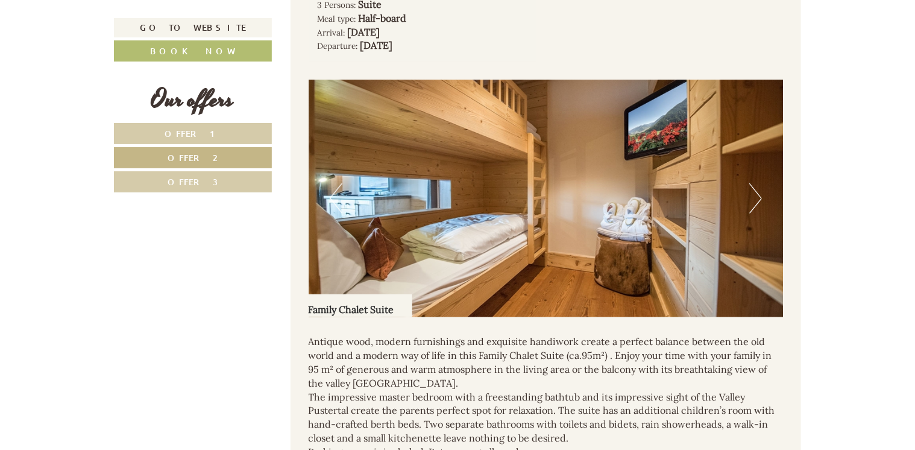
click at [755, 205] on button "Next" at bounding box center [755, 198] width 13 height 30
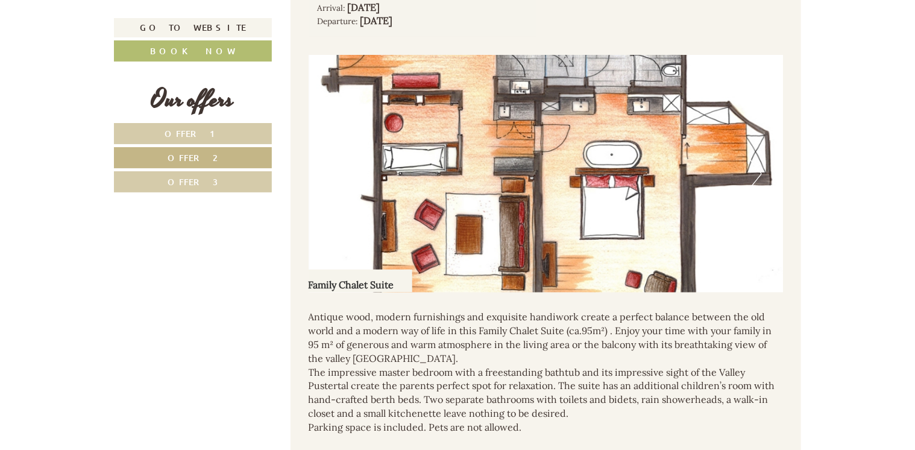
scroll to position [935, 0]
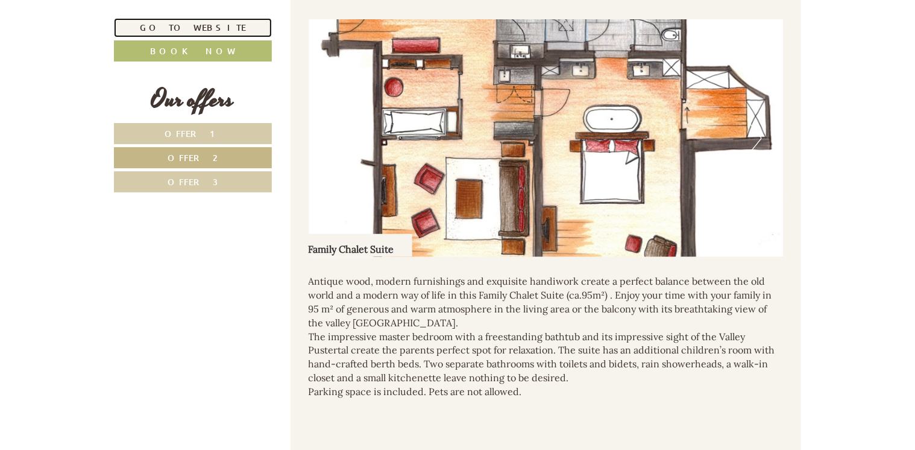
click at [212, 34] on link "Go to website" at bounding box center [193, 27] width 158 height 19
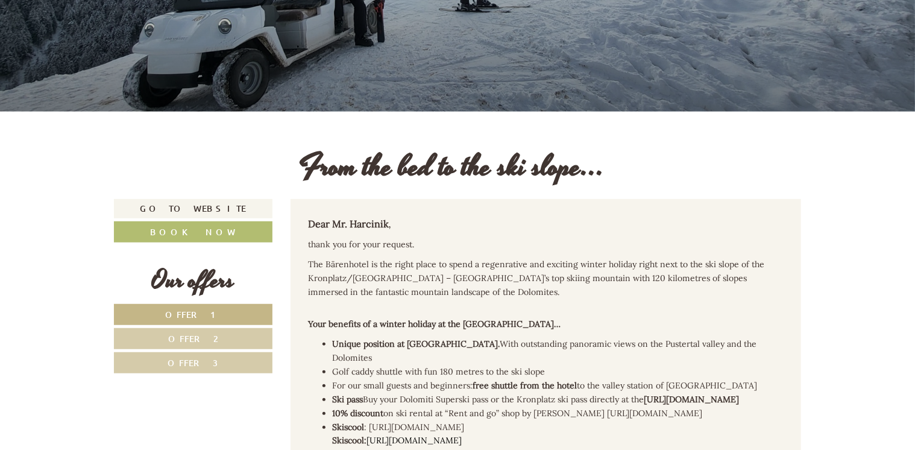
scroll to position [60, 0]
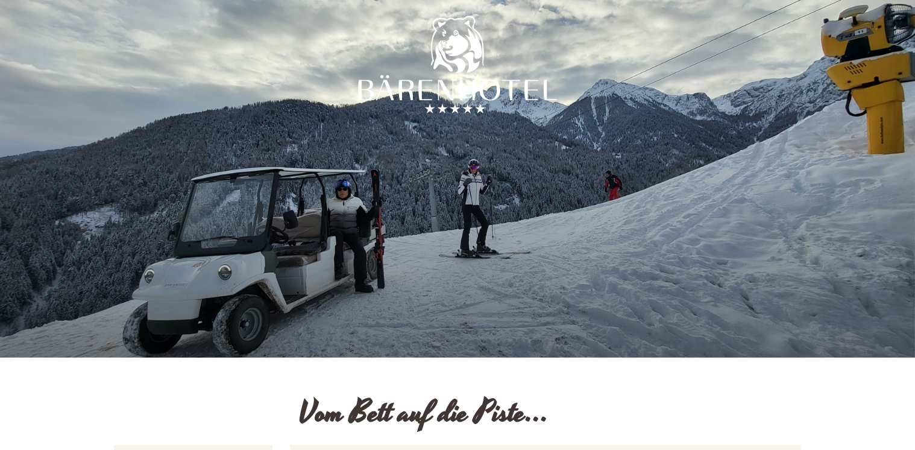
scroll to position [301, 0]
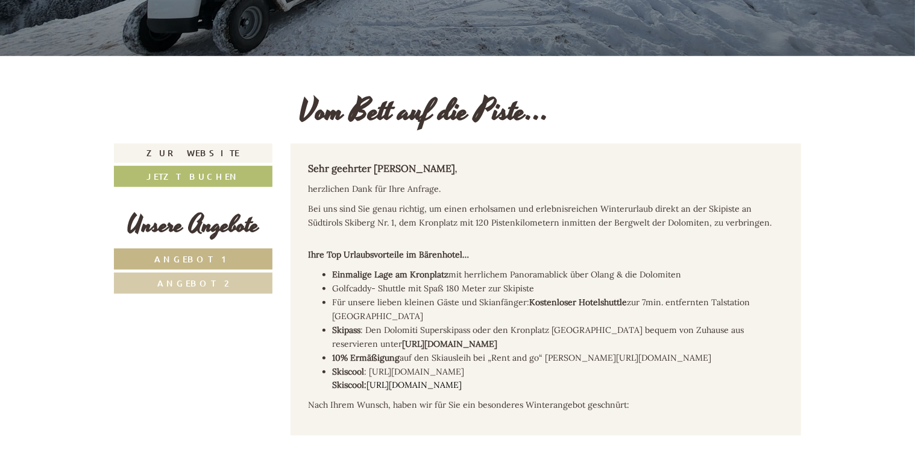
click at [238, 260] on link "Angebot 1" at bounding box center [193, 258] width 158 height 21
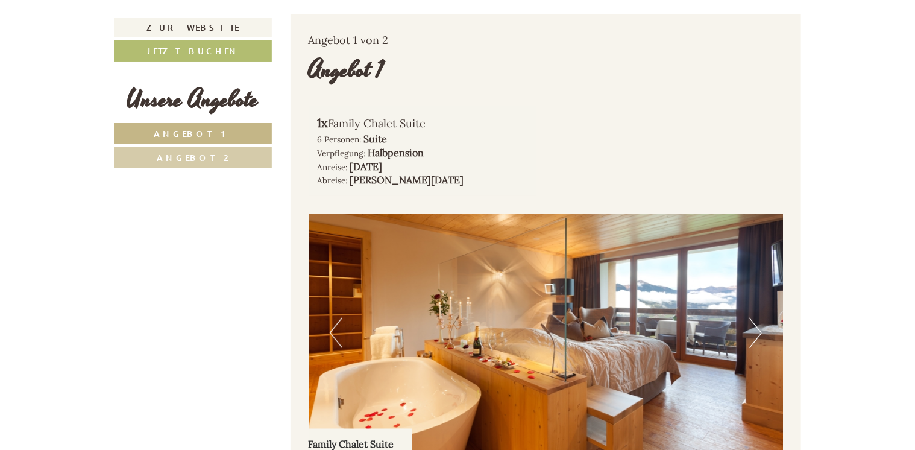
click at [243, 160] on link "Angebot 2" at bounding box center [193, 157] width 158 height 21
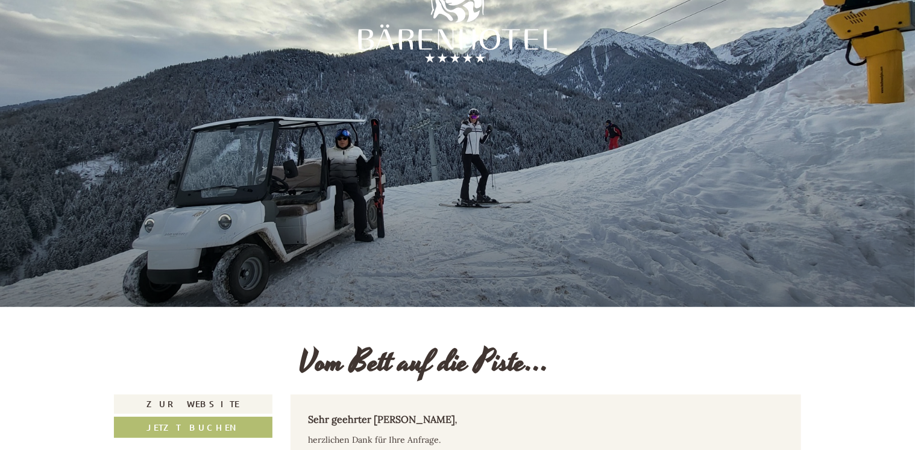
scroll to position [0, 0]
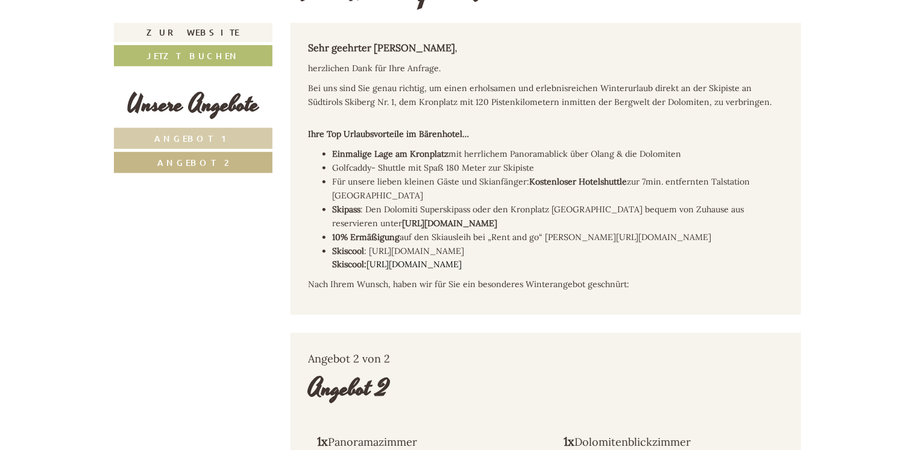
click at [230, 129] on link "Angebot 1" at bounding box center [193, 138] width 158 height 21
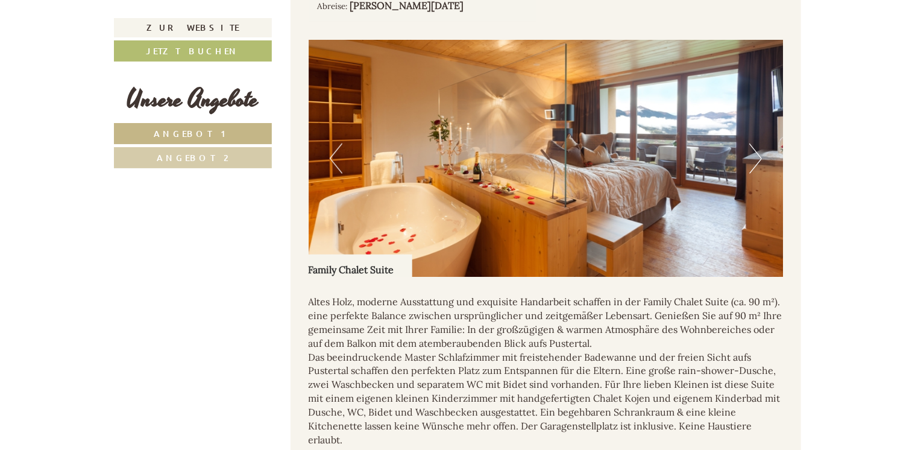
scroll to position [921, 0]
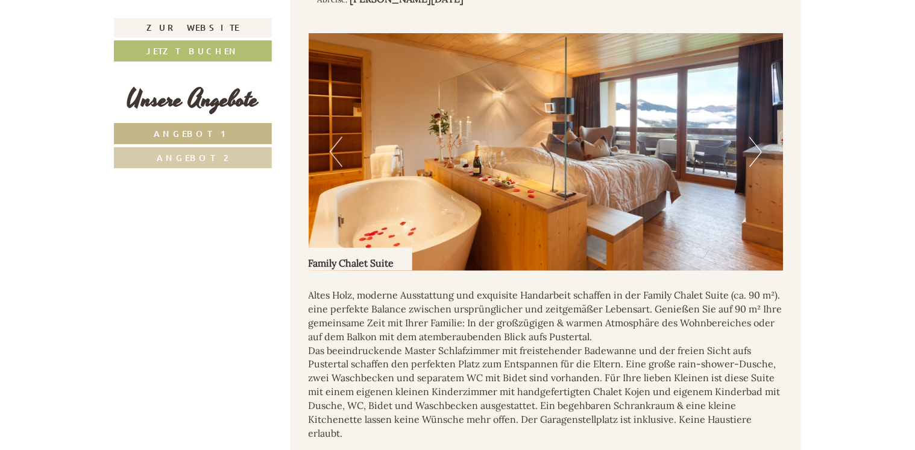
click at [750, 137] on button "Next" at bounding box center [755, 152] width 13 height 30
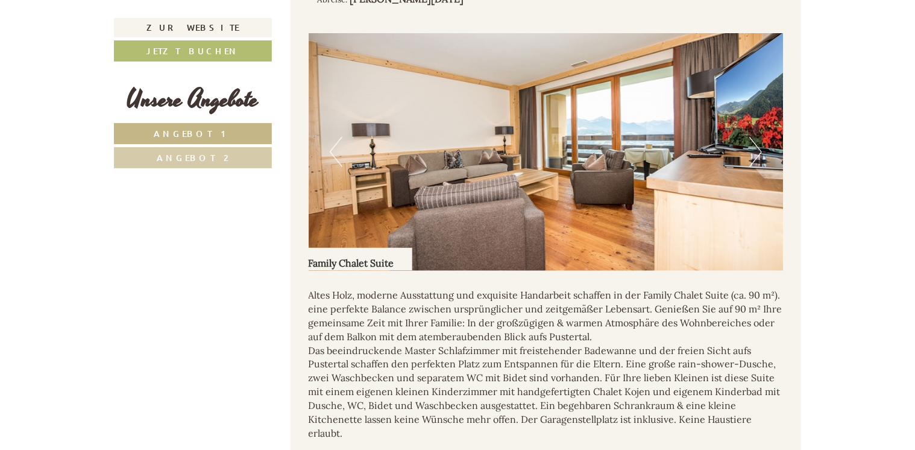
click at [750, 137] on button "Next" at bounding box center [755, 152] width 13 height 30
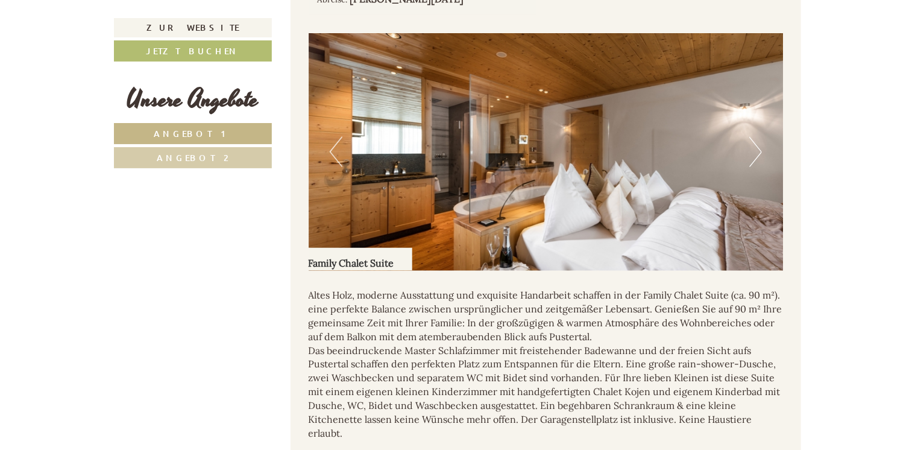
click at [750, 137] on button "Next" at bounding box center [755, 152] width 13 height 30
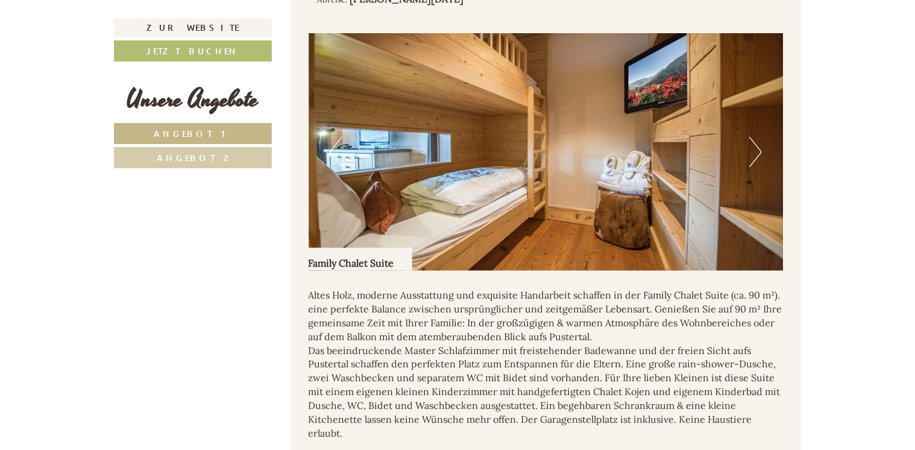
click at [750, 137] on button "Next" at bounding box center [755, 152] width 13 height 30
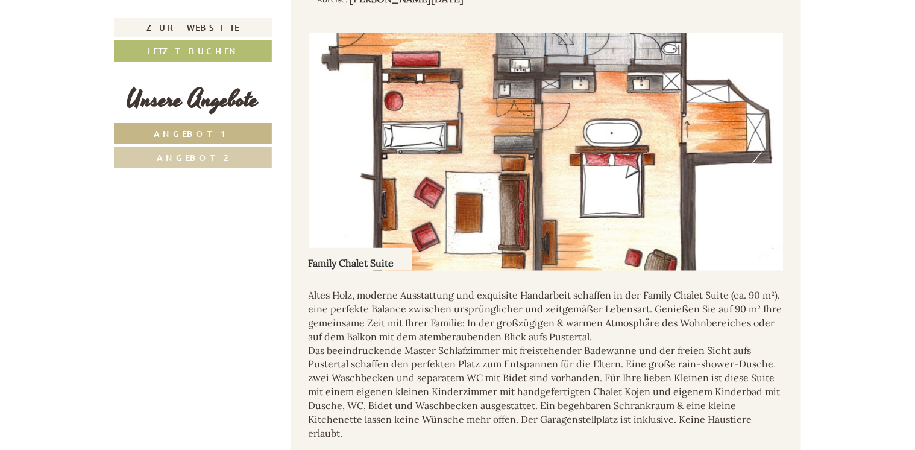
click at [750, 137] on button "Next" at bounding box center [755, 152] width 13 height 30
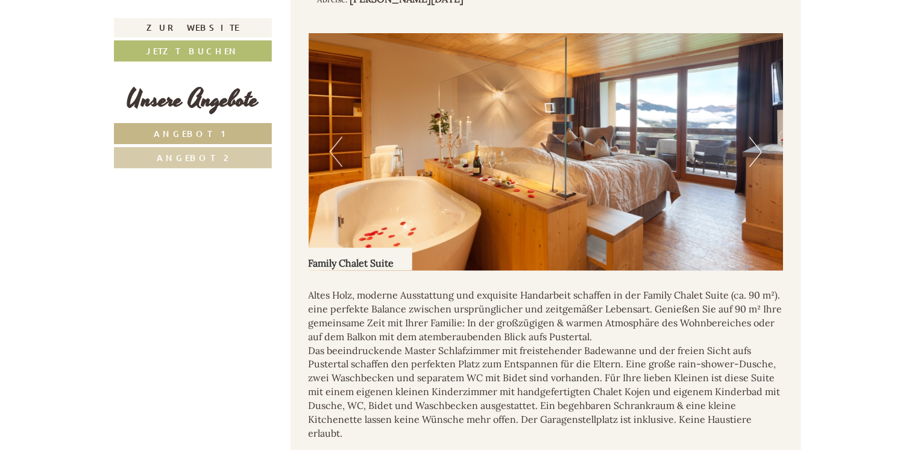
click at [754, 137] on button "Next" at bounding box center [755, 152] width 13 height 30
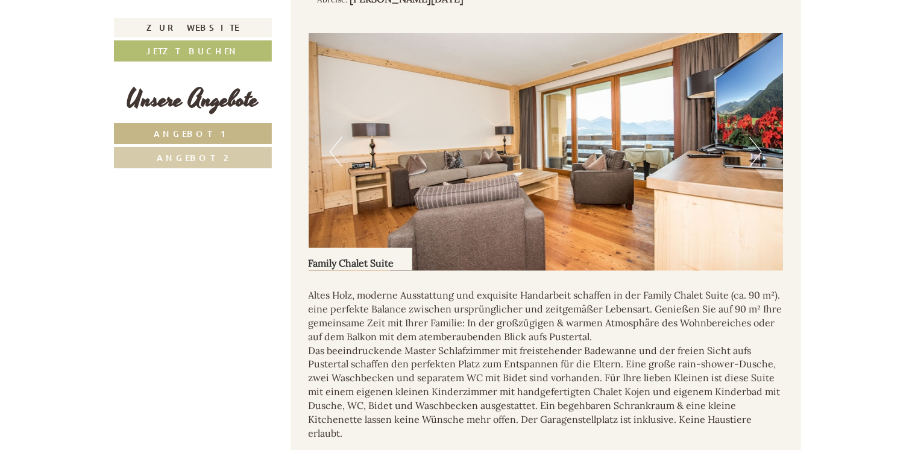
click at [754, 137] on button "Next" at bounding box center [755, 152] width 13 height 30
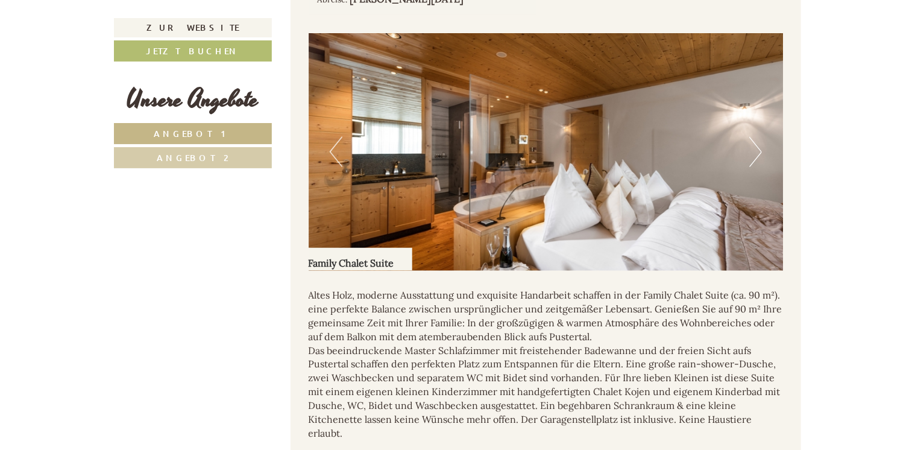
click at [754, 137] on button "Next" at bounding box center [755, 152] width 13 height 30
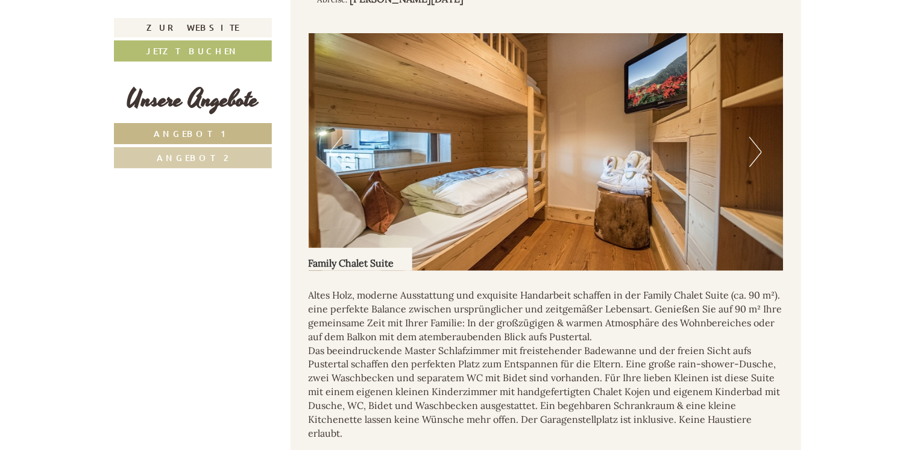
click at [754, 137] on button "Next" at bounding box center [755, 152] width 13 height 30
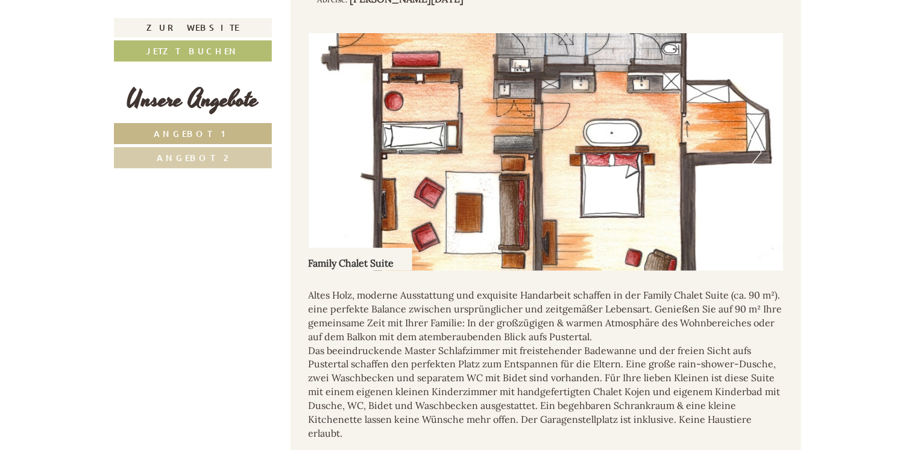
click at [754, 137] on button "Next" at bounding box center [755, 152] width 13 height 30
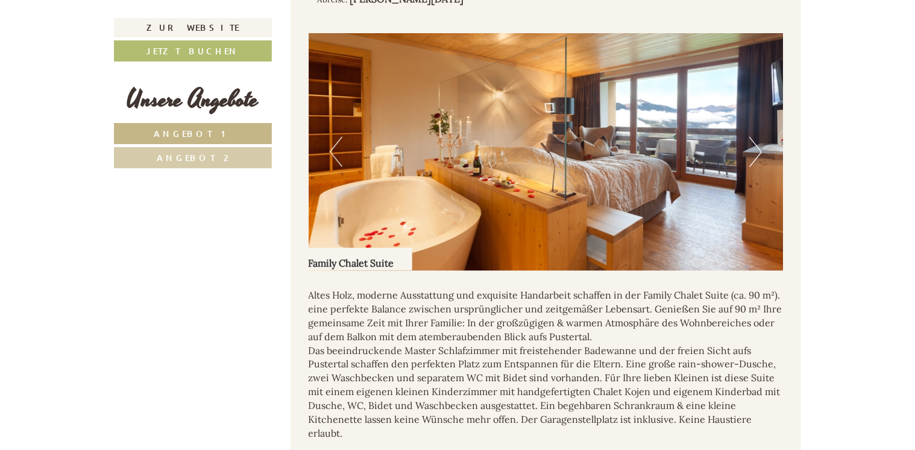
click at [754, 137] on button "Next" at bounding box center [755, 152] width 13 height 30
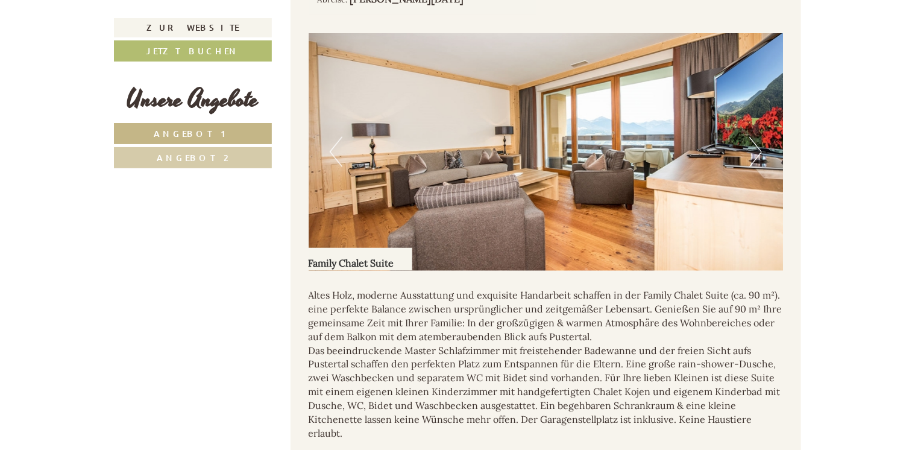
click at [754, 137] on button "Next" at bounding box center [755, 152] width 13 height 30
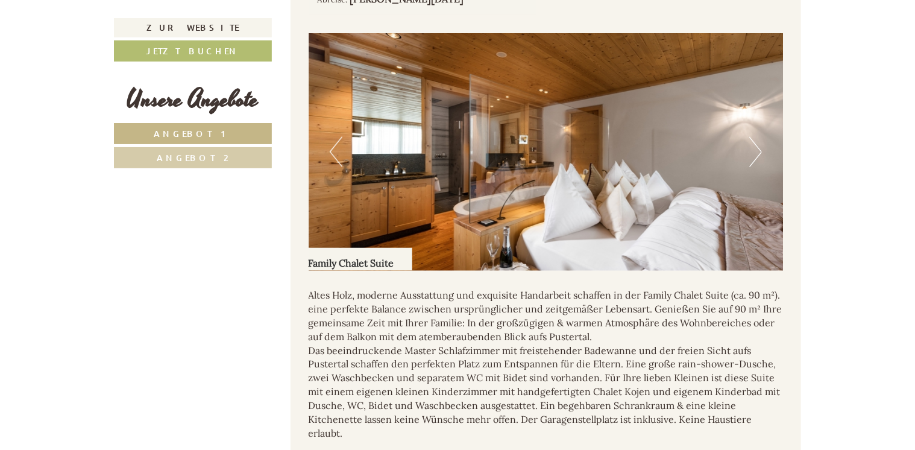
click at [754, 137] on button "Next" at bounding box center [755, 152] width 13 height 30
